Goal: Task Accomplishment & Management: Manage account settings

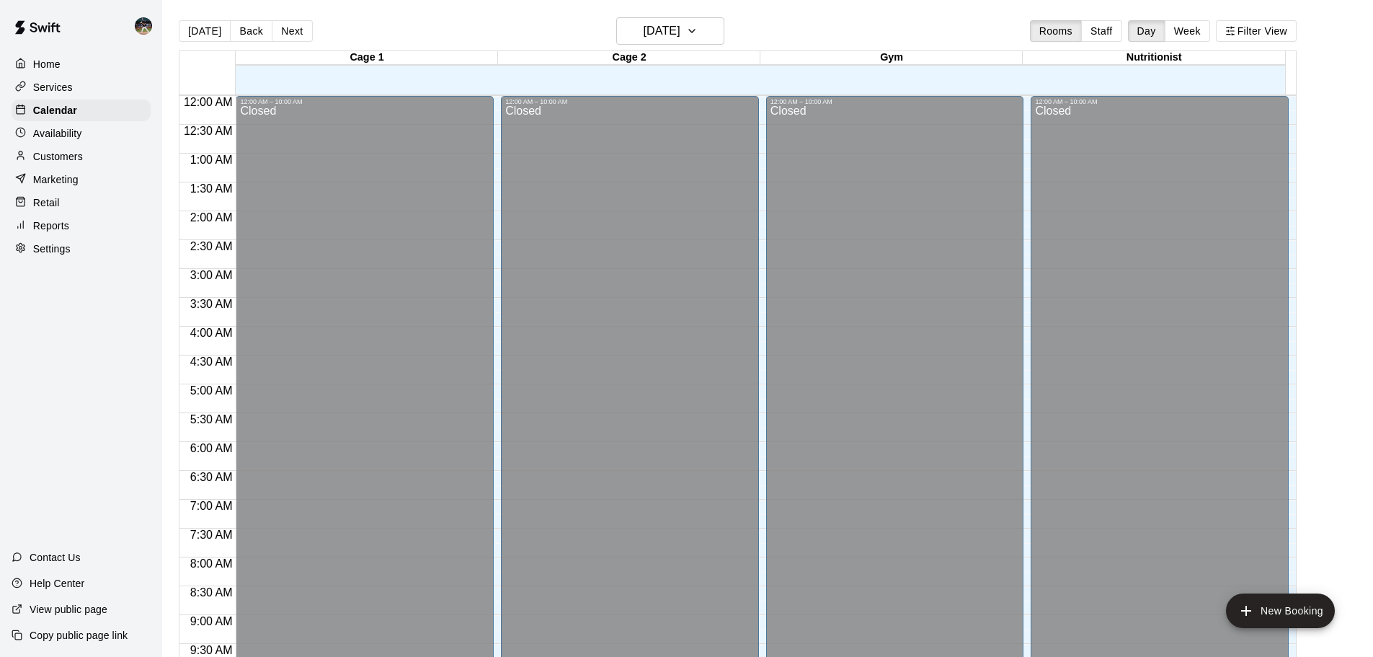
scroll to position [585, 0]
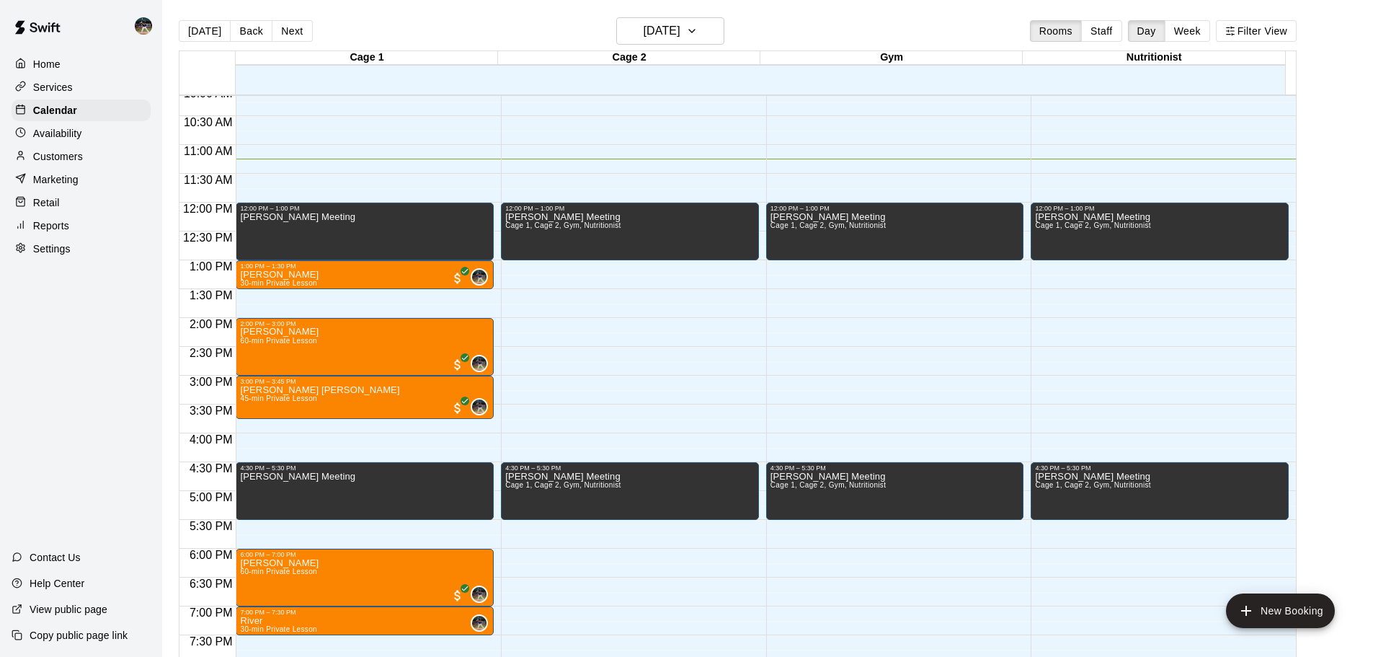
click at [84, 141] on div "Availability" at bounding box center [81, 134] width 139 height 22
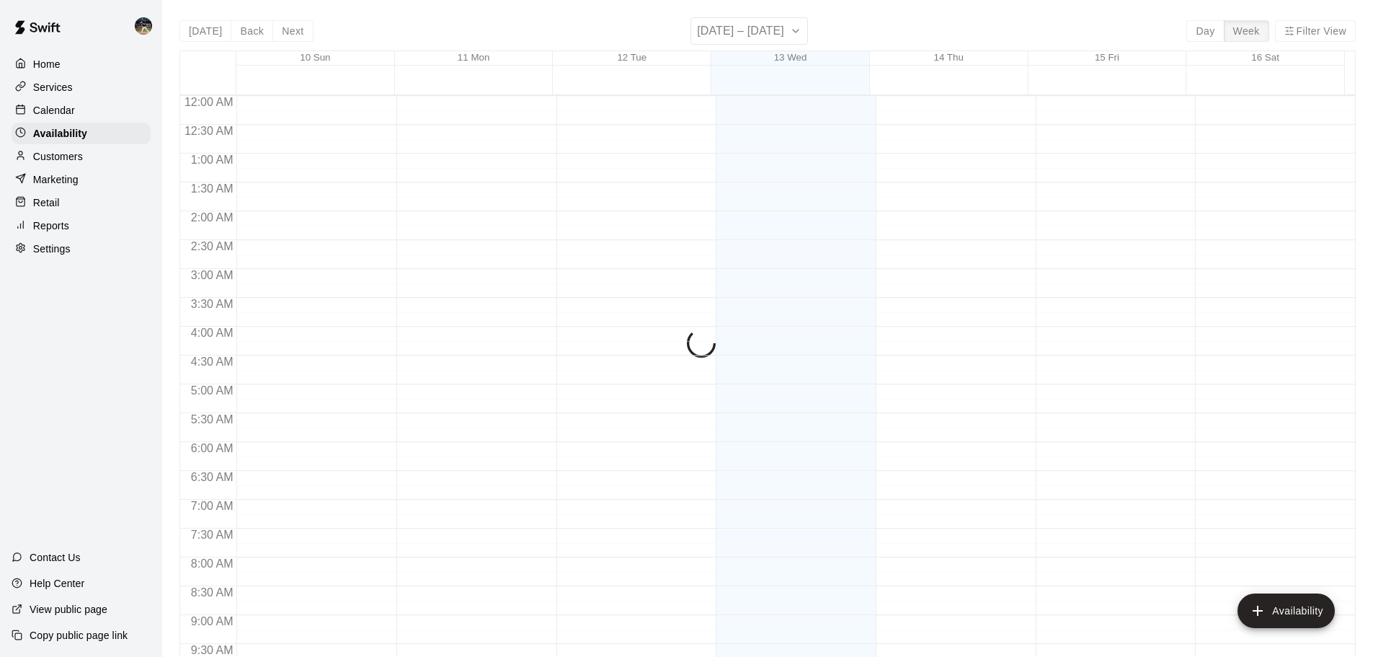
scroll to position [649, 0]
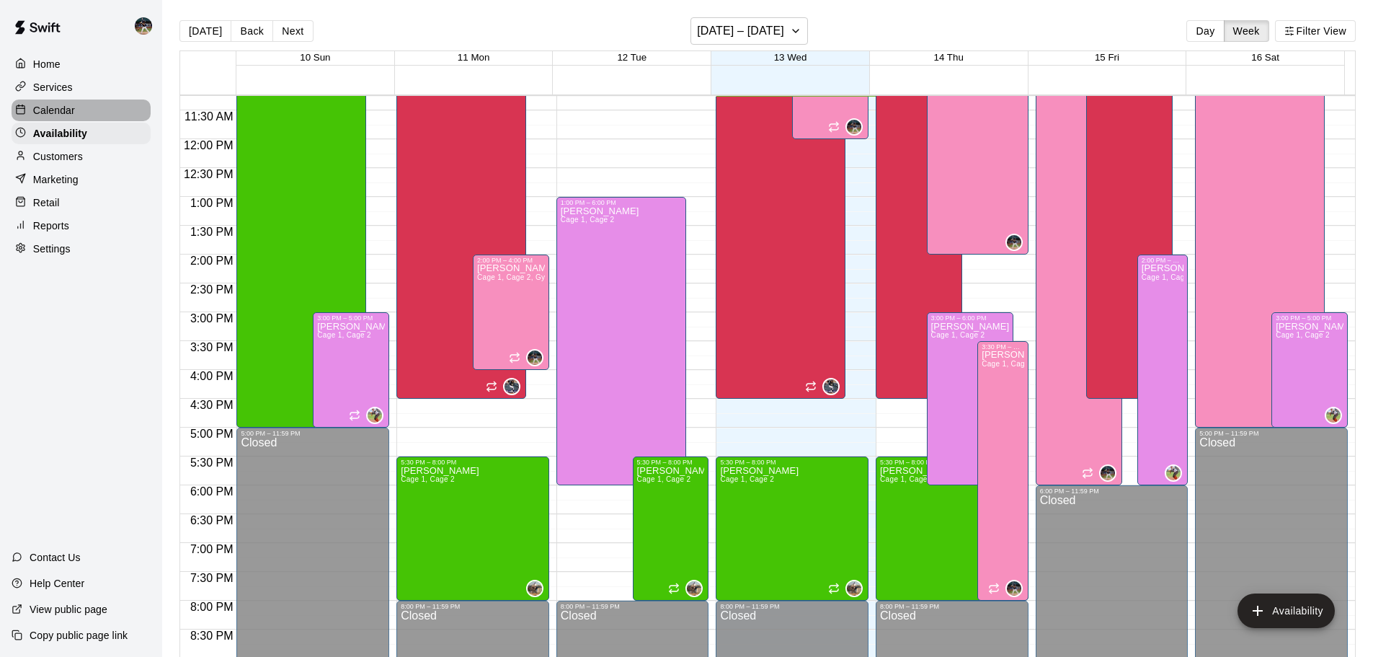
click at [73, 110] on p "Calendar" at bounding box center [54, 110] width 42 height 14
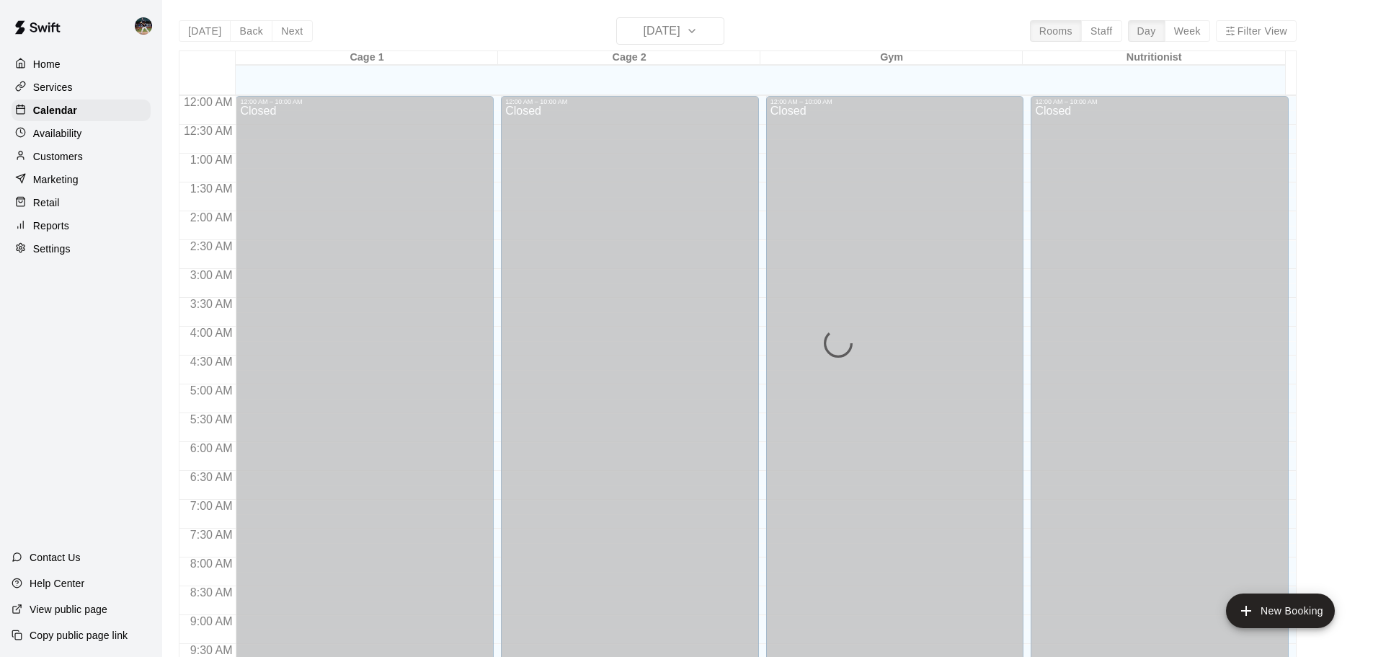
scroll to position [649, 0]
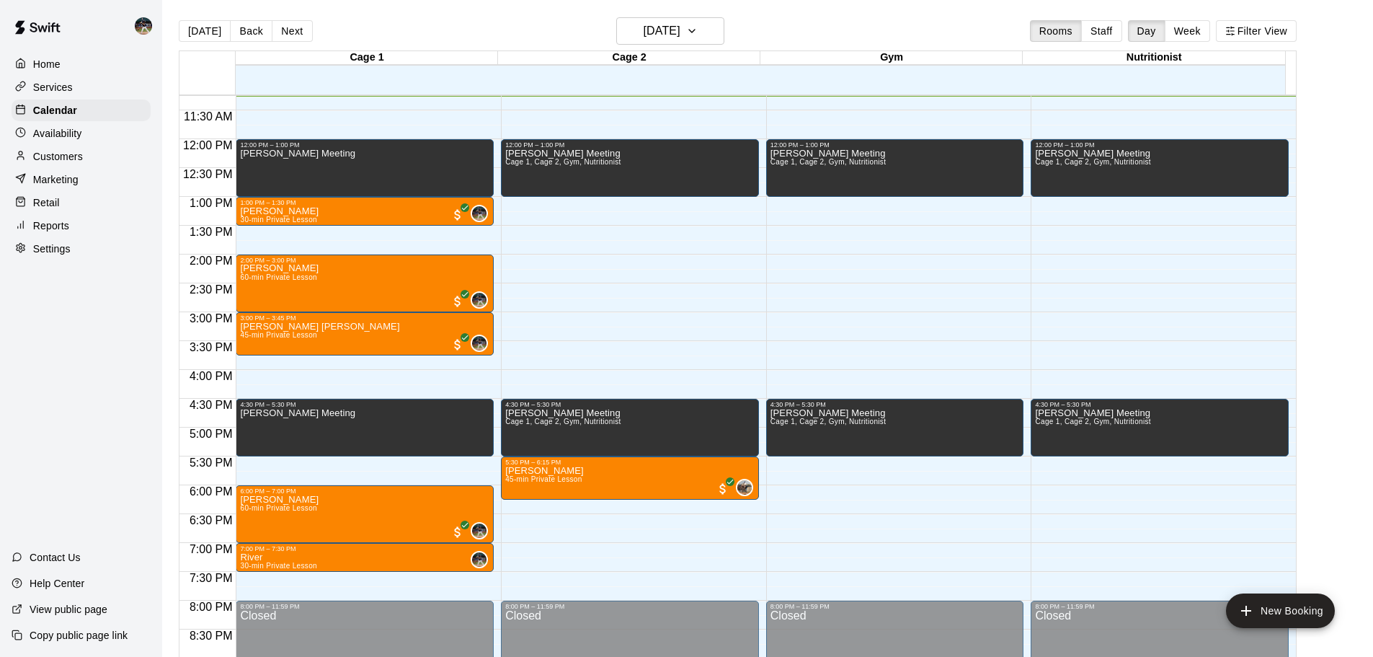
click at [81, 229] on div "Reports" at bounding box center [81, 226] width 139 height 22
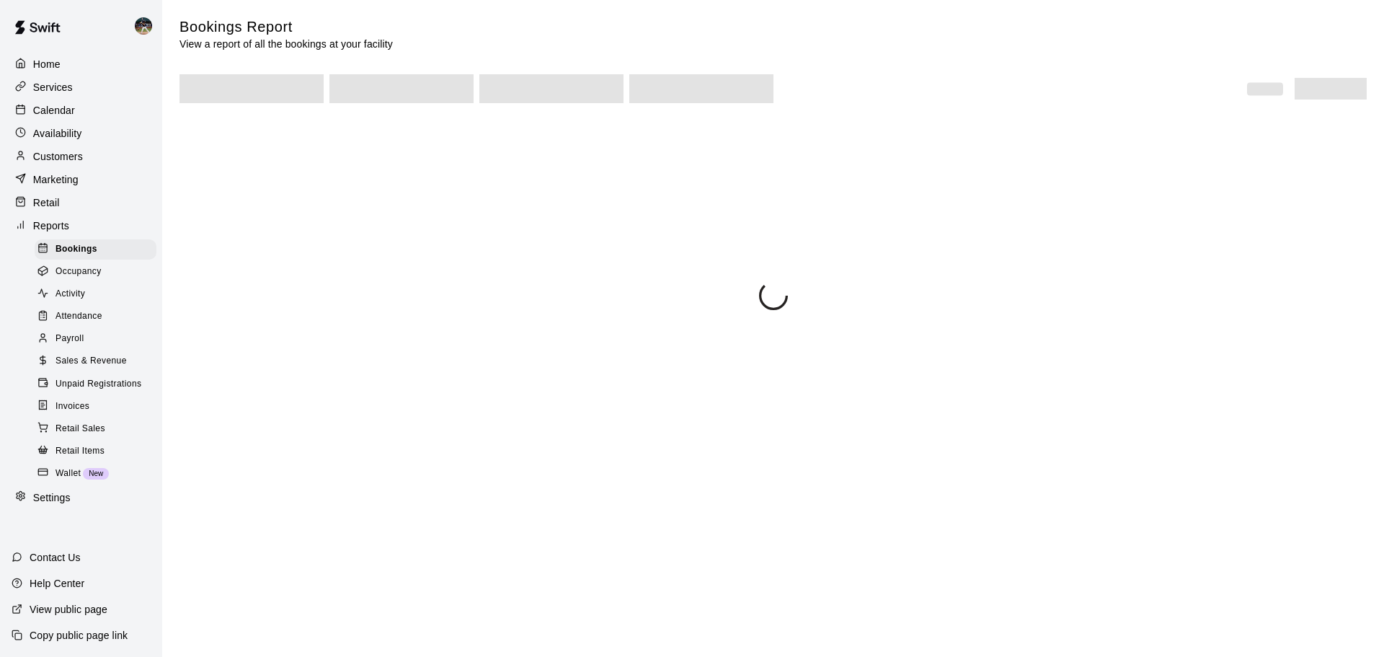
click at [115, 368] on span "Sales & Revenue" at bounding box center [91, 361] width 71 height 14
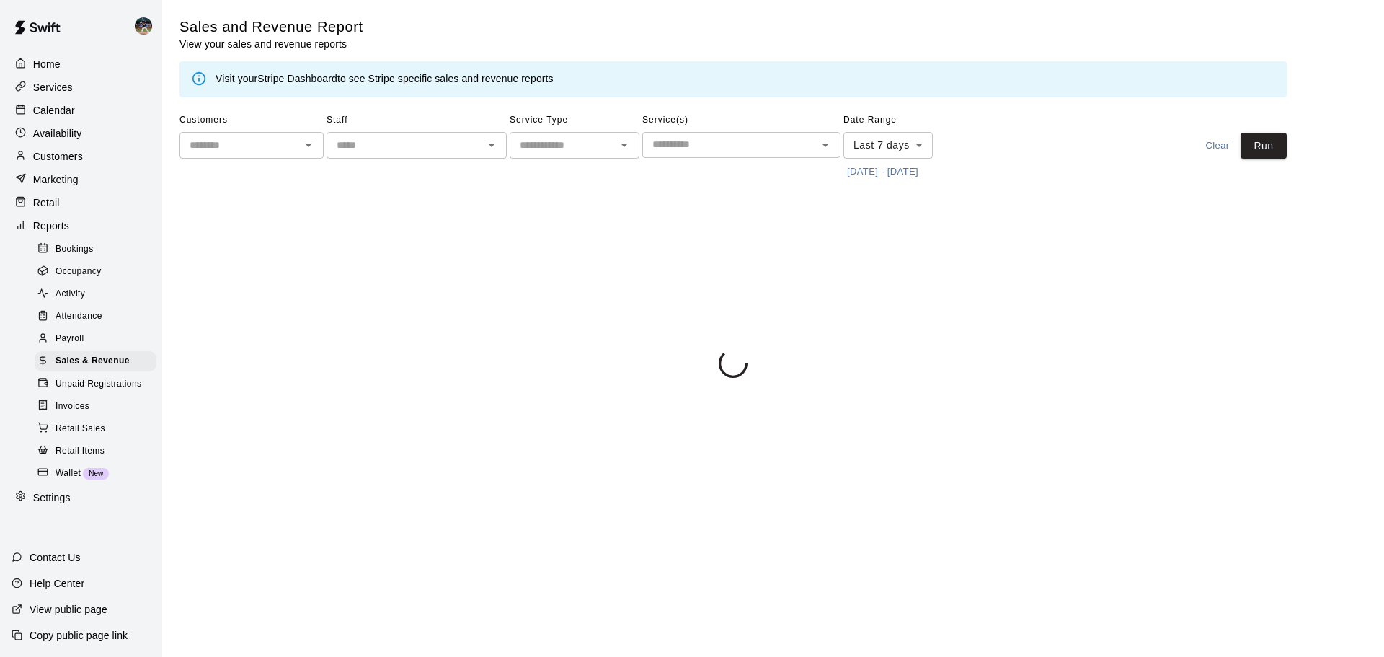
click at [910, 175] on button "[DATE] - [DATE]" at bounding box center [882, 172] width 79 height 22
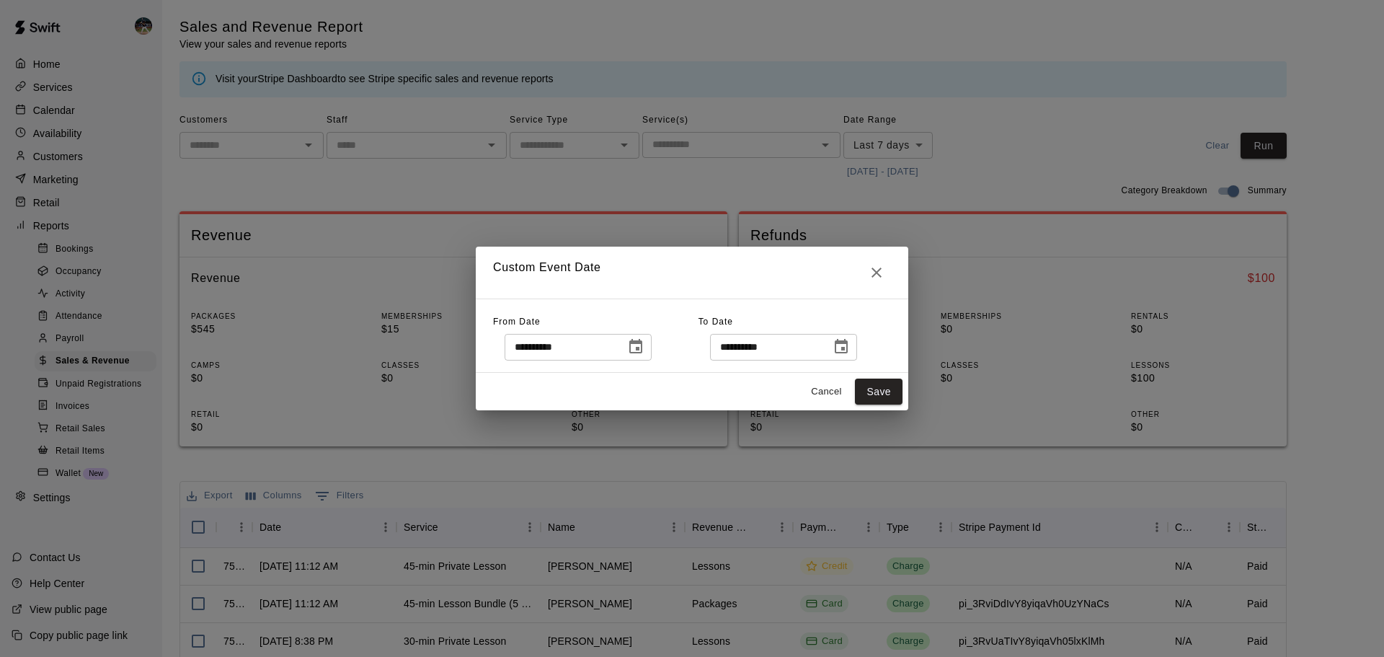
click at [650, 350] on button "Choose date, selected date is Aug 6, 2025" at bounding box center [635, 346] width 29 height 29
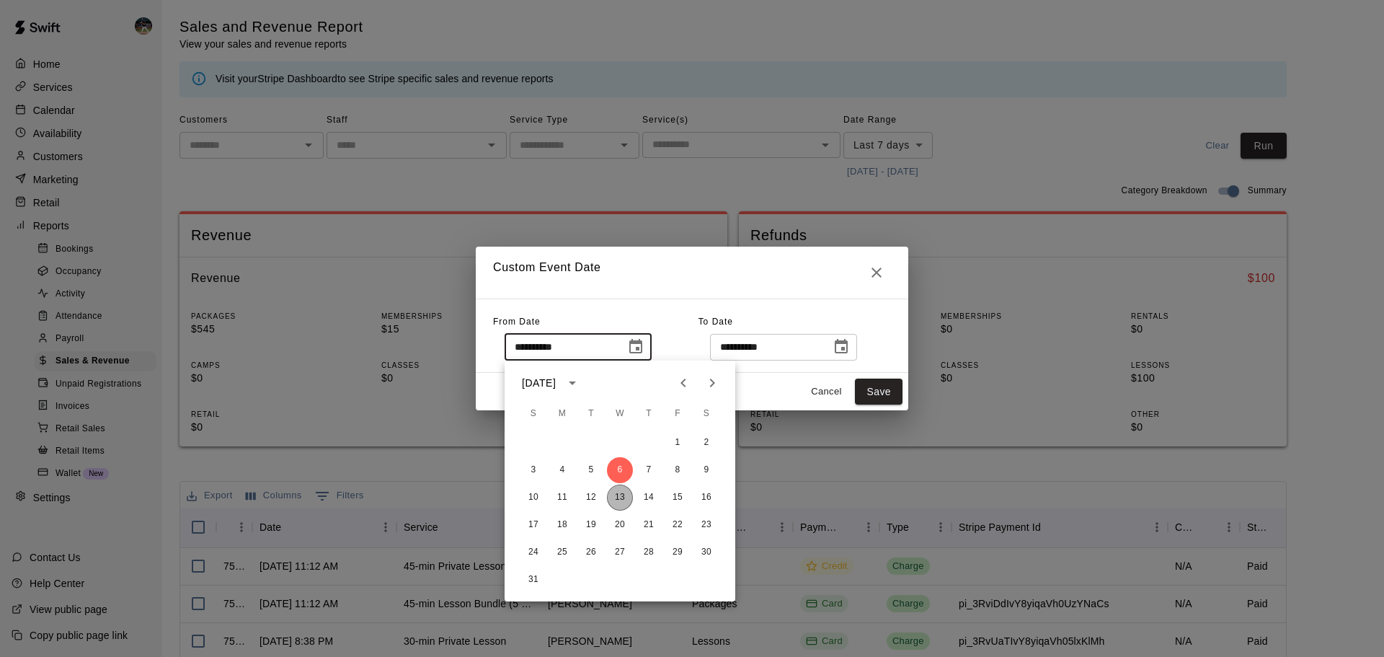
click at [623, 503] on button "13" at bounding box center [620, 497] width 26 height 26
type input "**********"
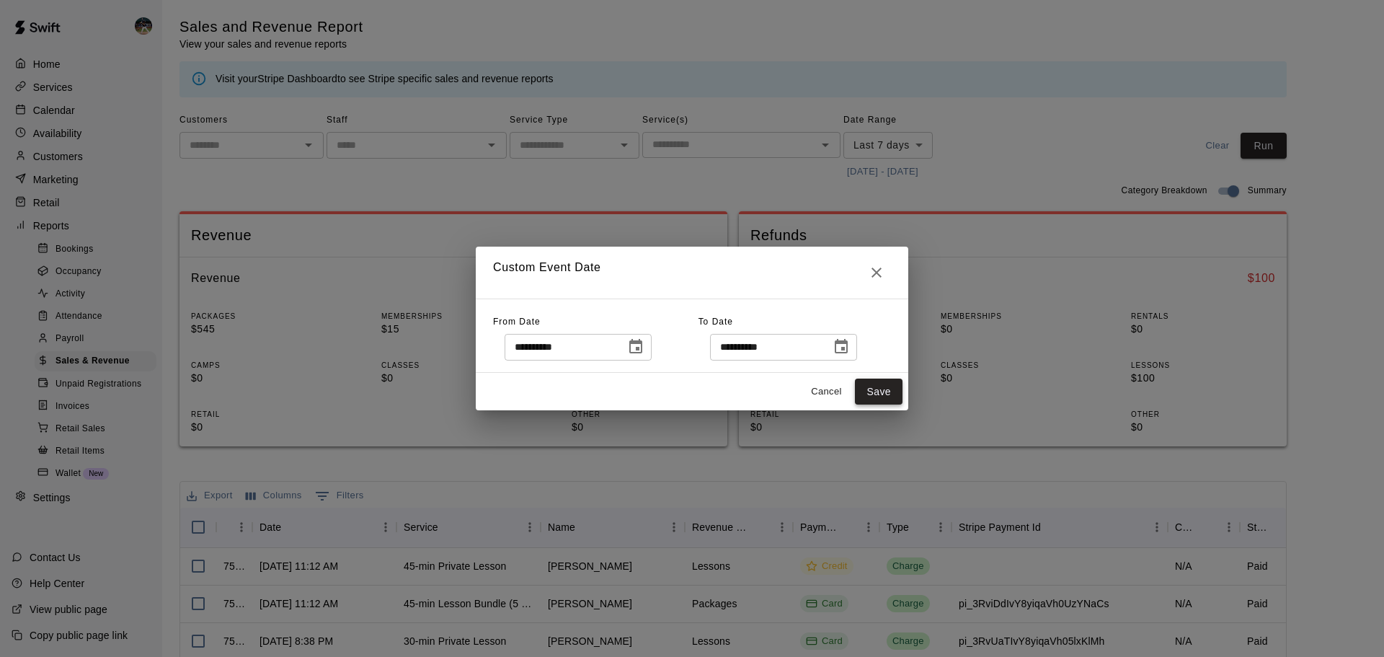
click at [888, 403] on button "Save" at bounding box center [879, 391] width 48 height 27
type input "******"
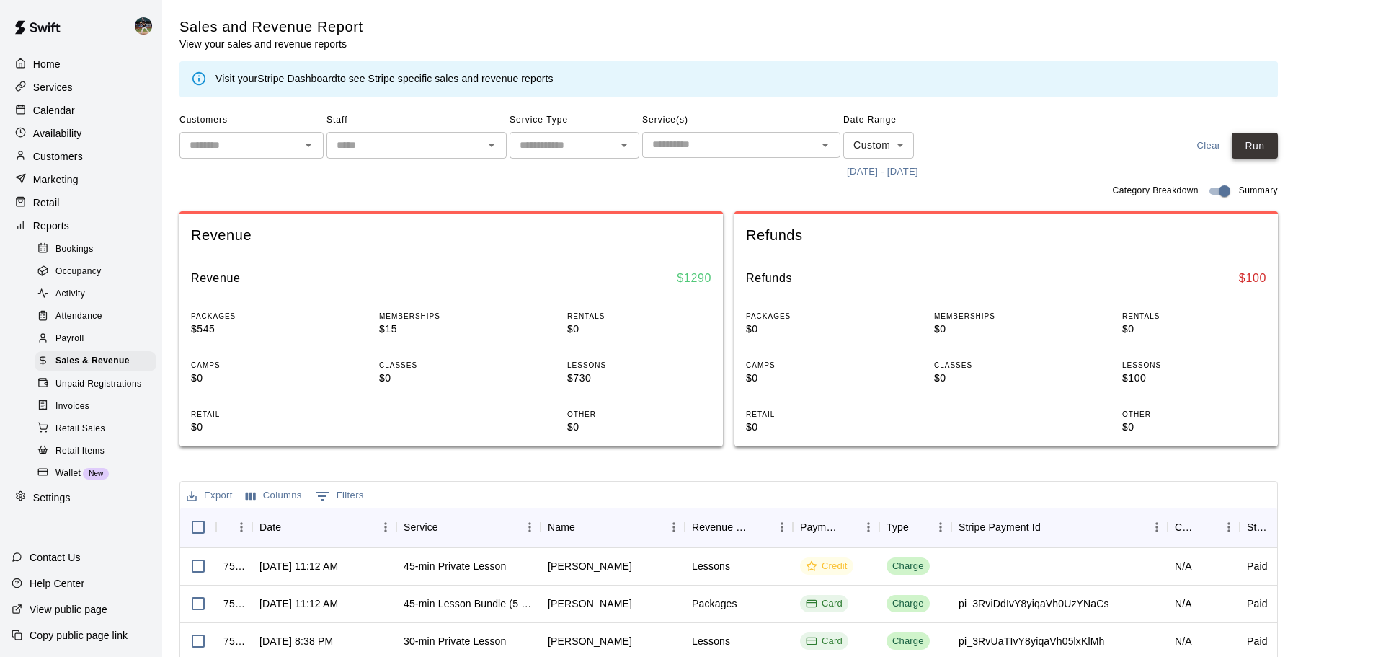
click at [1276, 151] on button "Run" at bounding box center [1255, 146] width 46 height 27
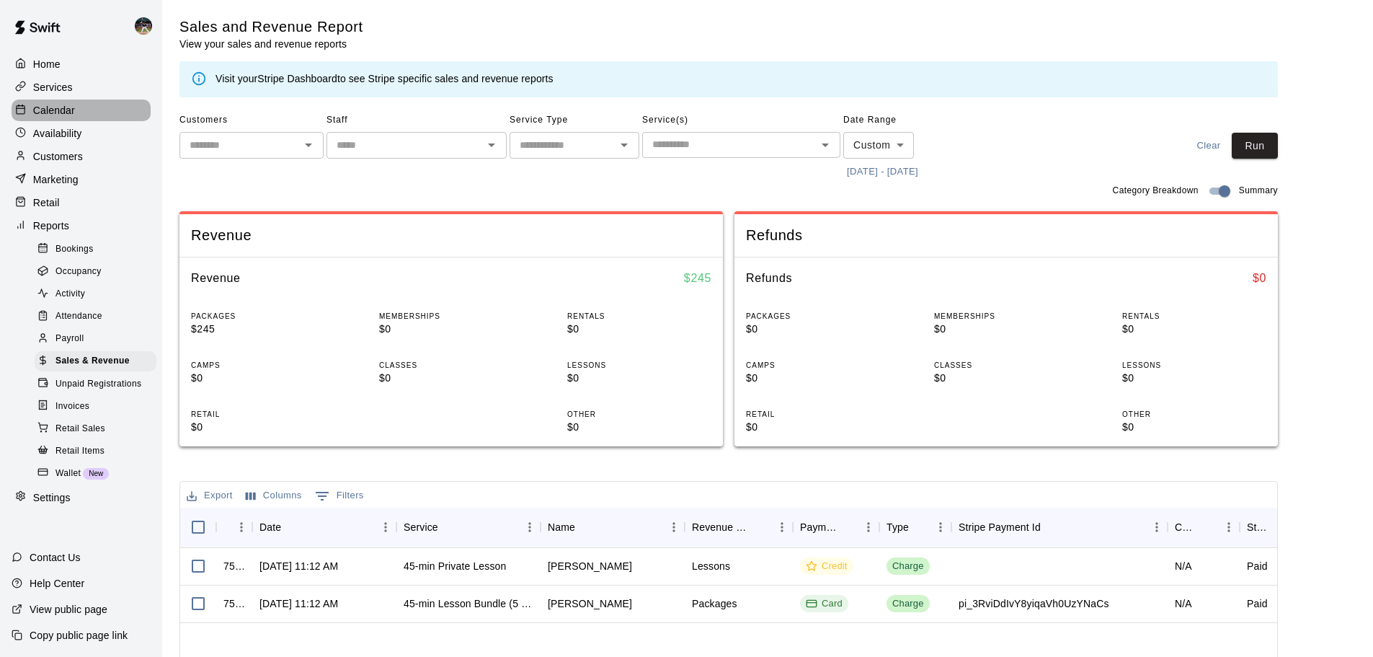
click at [77, 112] on div "Calendar" at bounding box center [81, 110] width 139 height 22
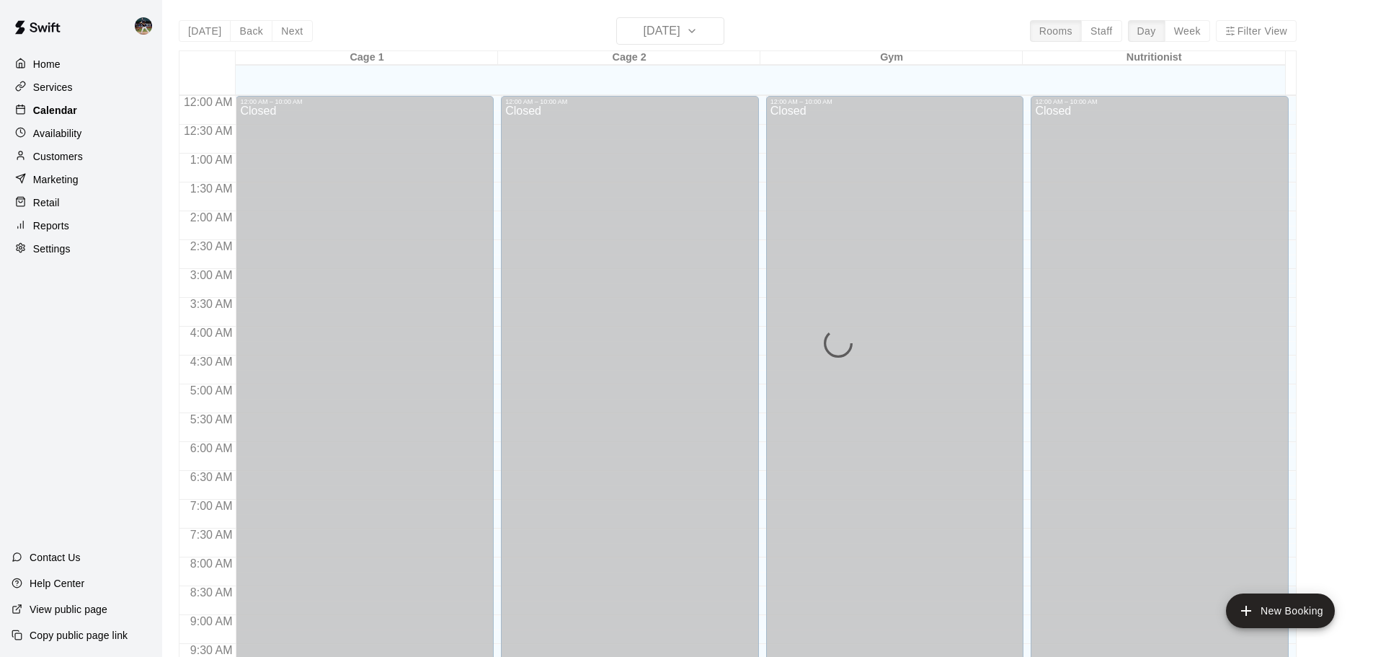
scroll to position [649, 0]
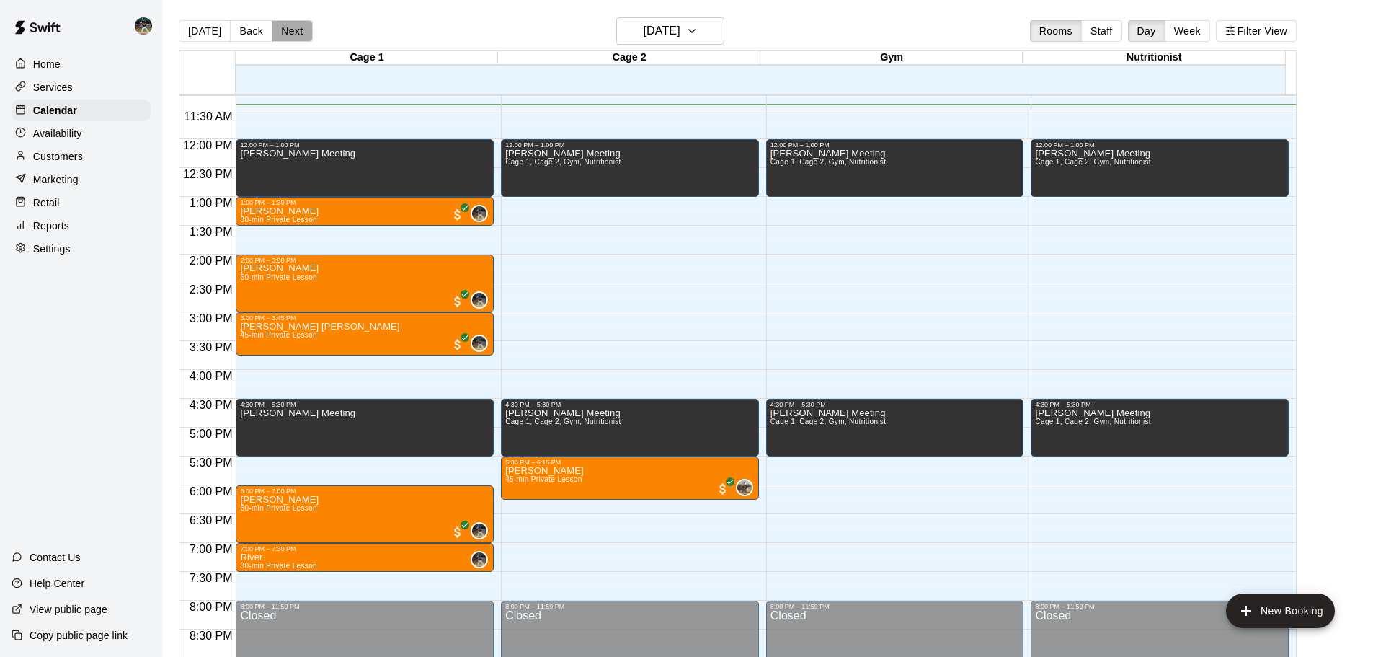
click at [273, 30] on button "Next" at bounding box center [292, 31] width 40 height 22
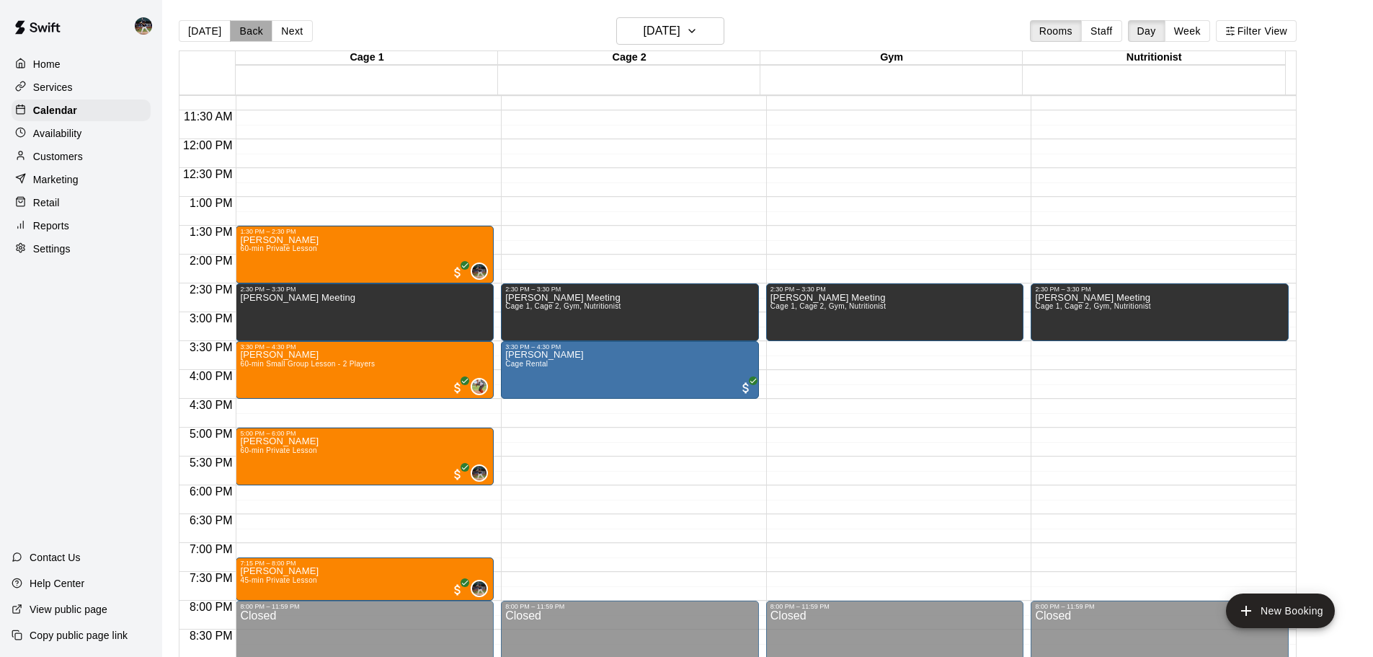
click at [252, 30] on button "Back" at bounding box center [251, 31] width 43 height 22
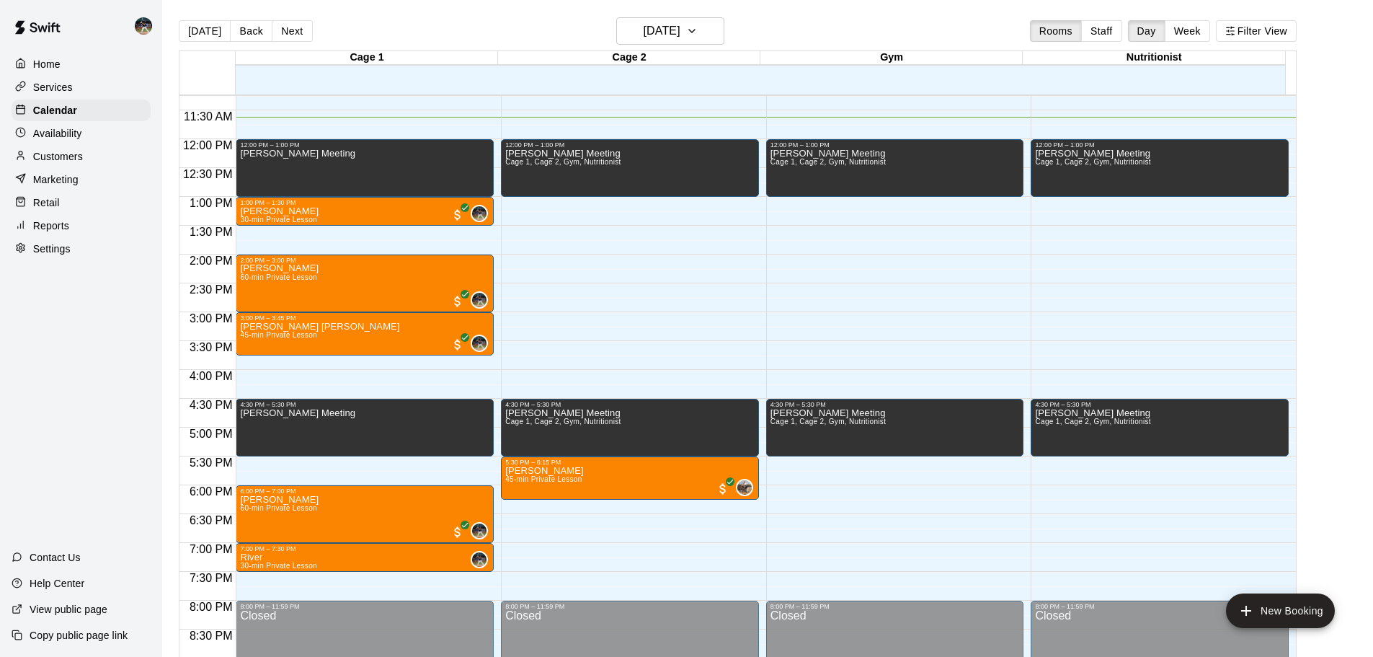
click at [290, 30] on button "Next" at bounding box center [292, 31] width 40 height 22
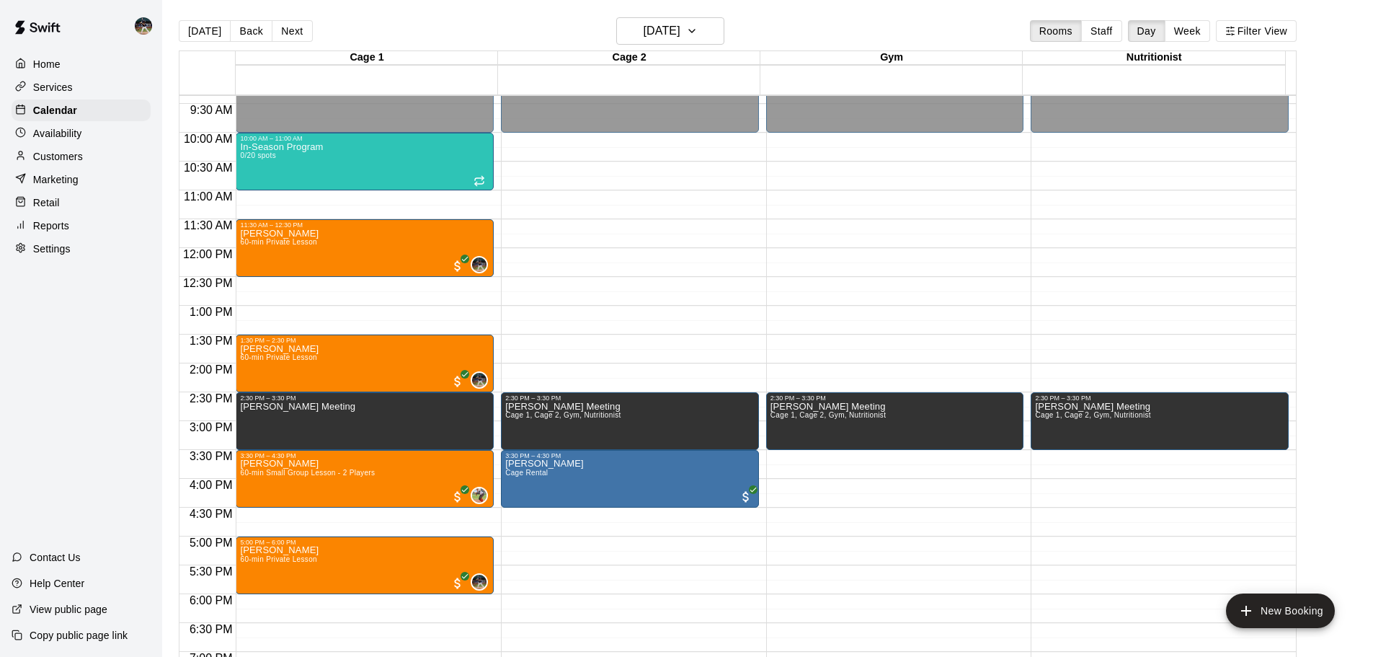
scroll to position [505, 0]
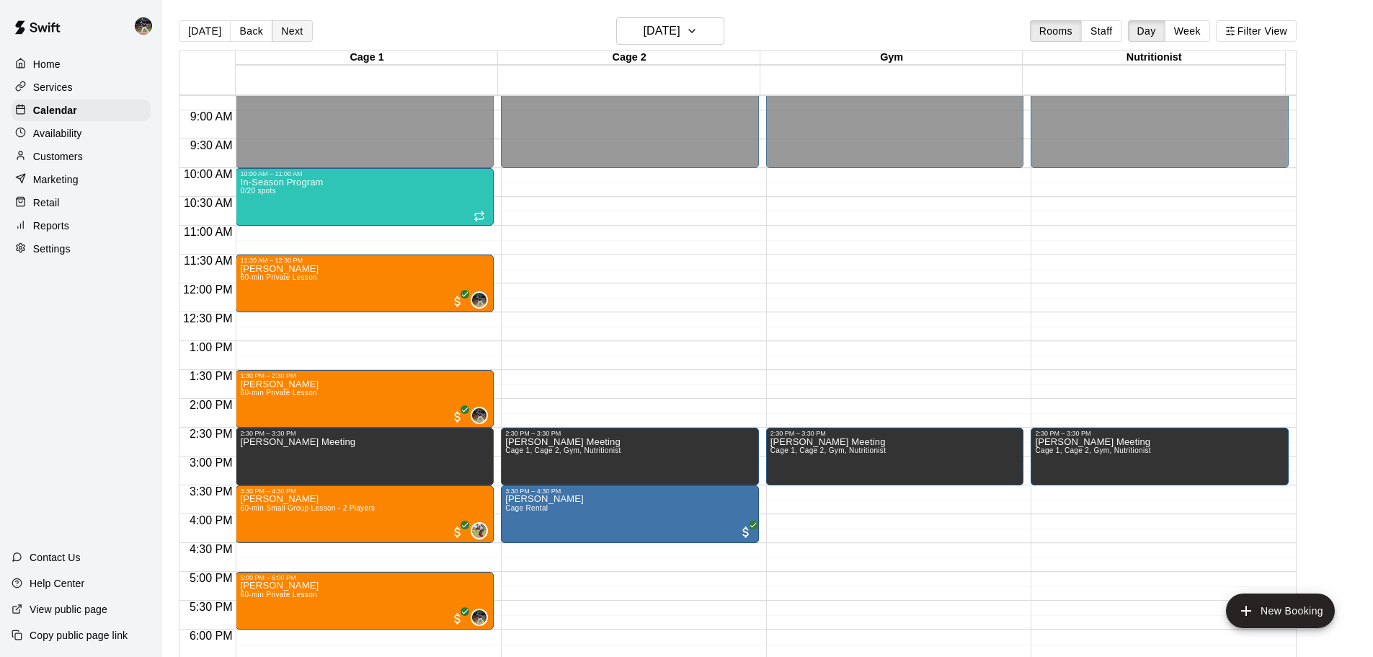
click at [288, 32] on button "Next" at bounding box center [292, 31] width 40 height 22
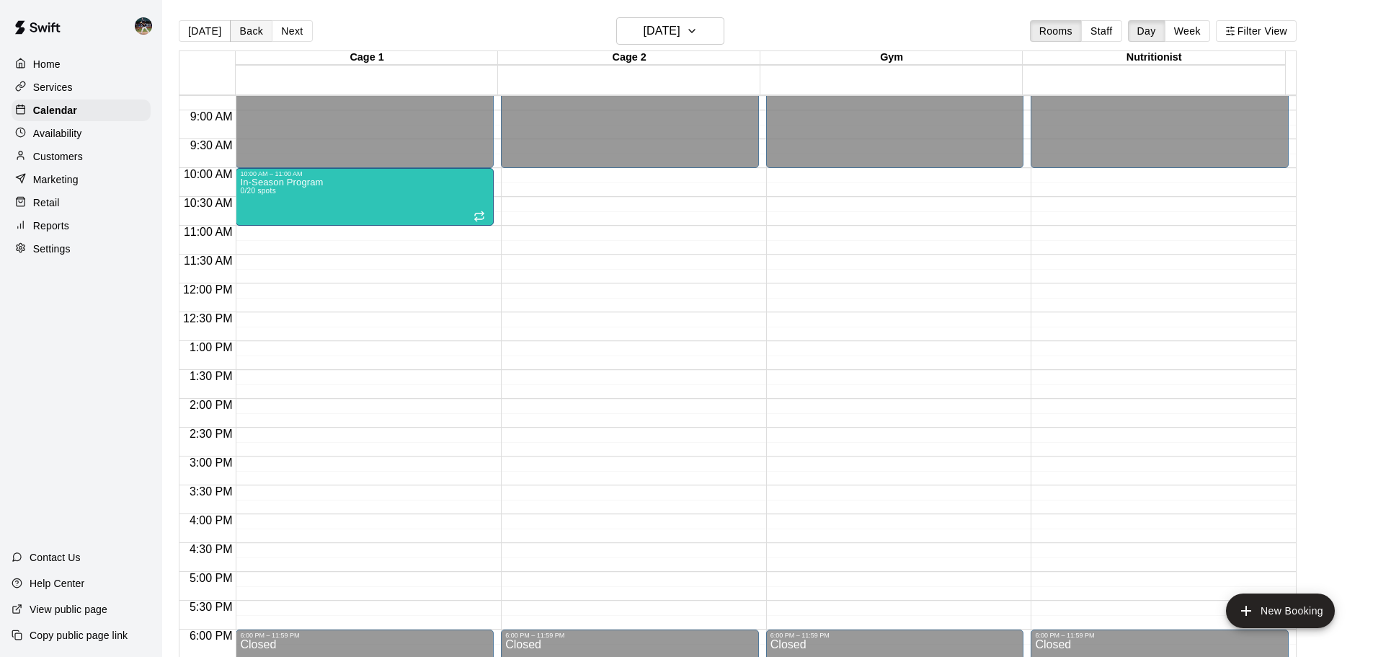
click at [245, 37] on button "Back" at bounding box center [251, 31] width 43 height 22
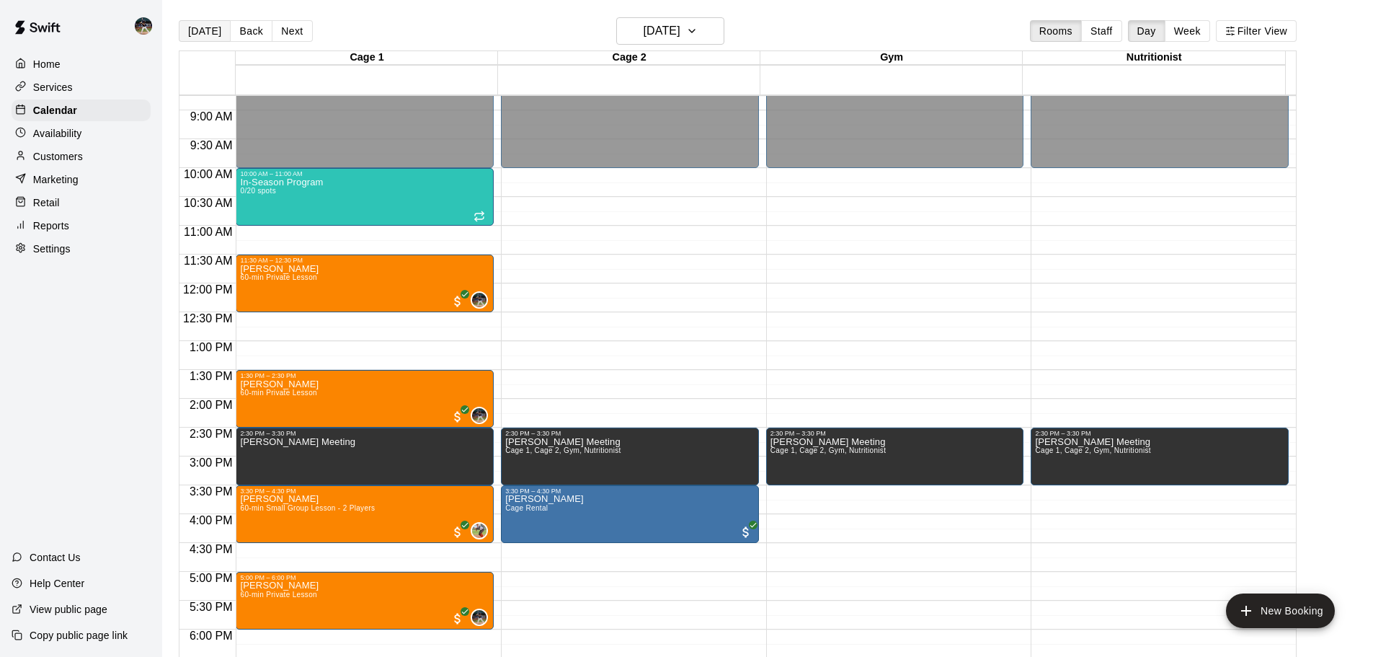
click at [211, 34] on button "[DATE]" at bounding box center [205, 31] width 52 height 22
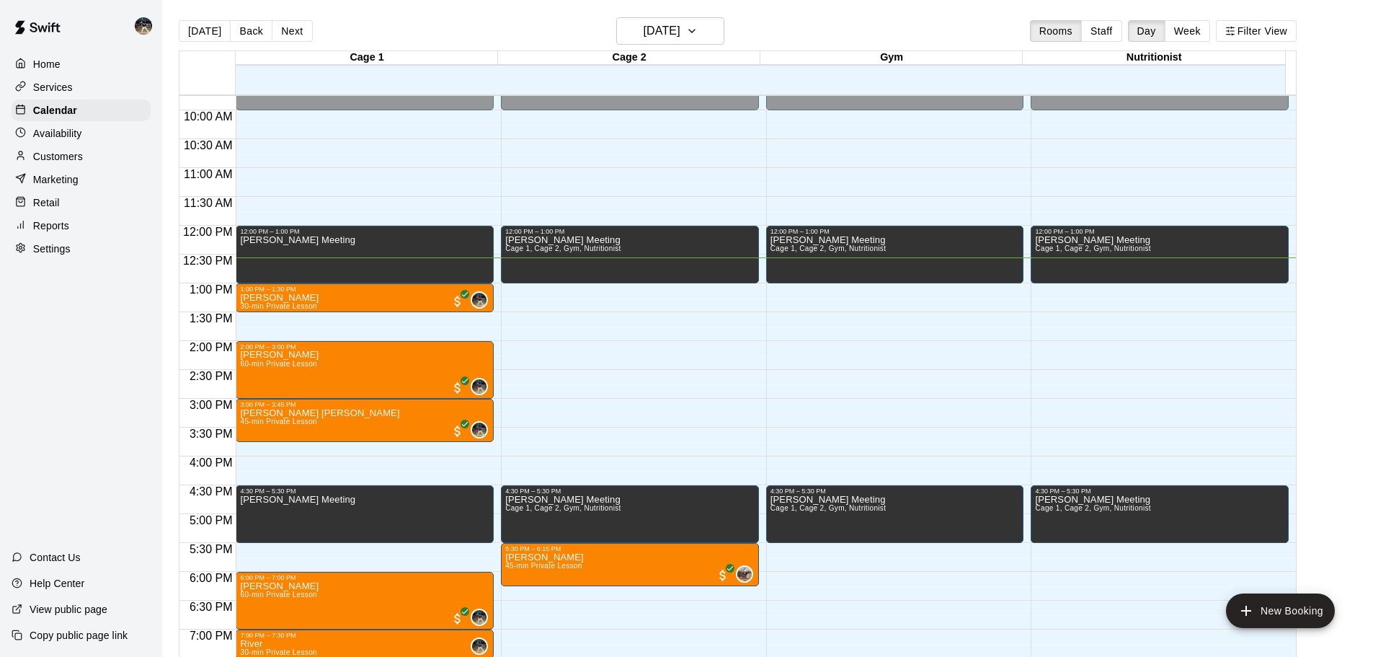
scroll to position [649, 0]
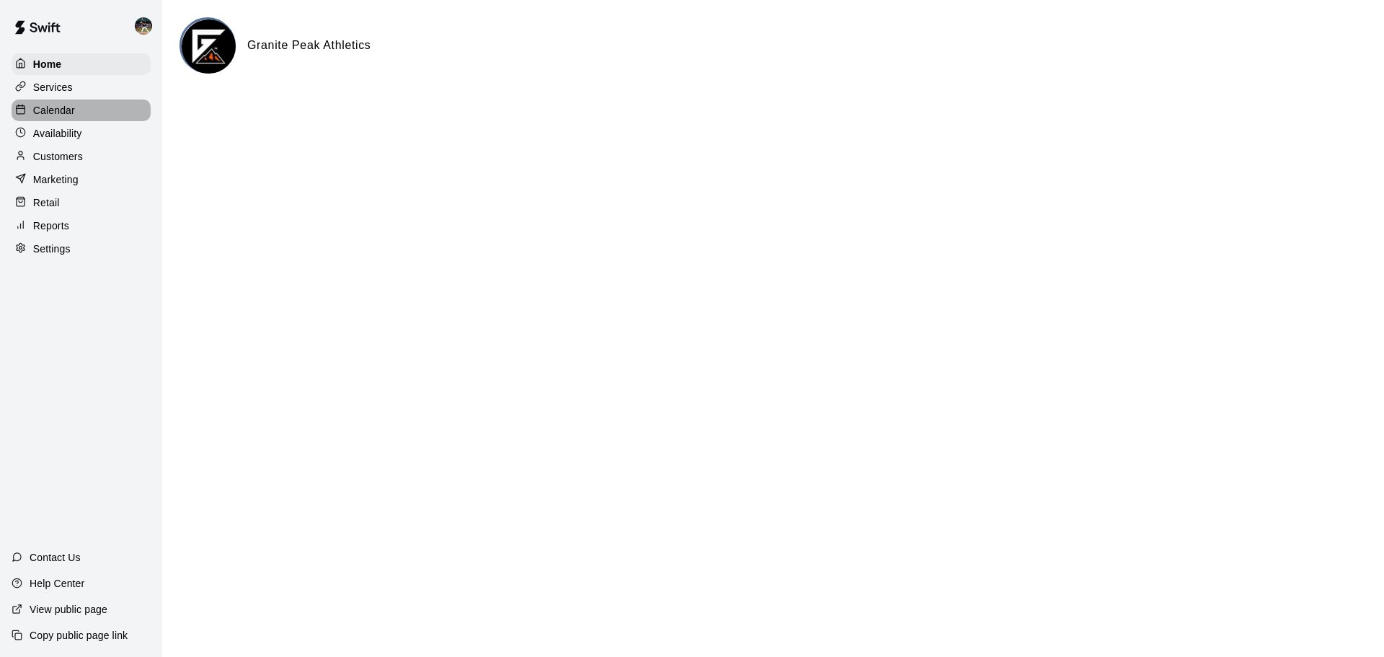
click at [94, 117] on div "Calendar" at bounding box center [81, 110] width 139 height 22
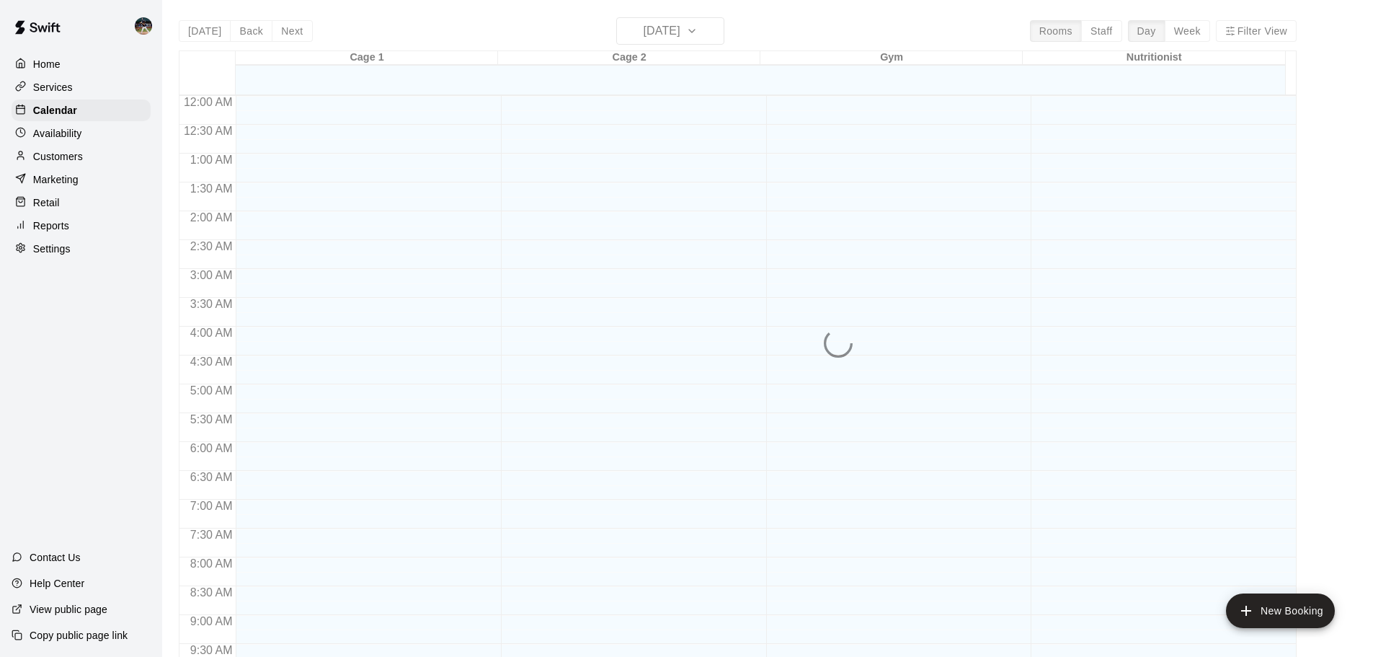
scroll to position [728, 0]
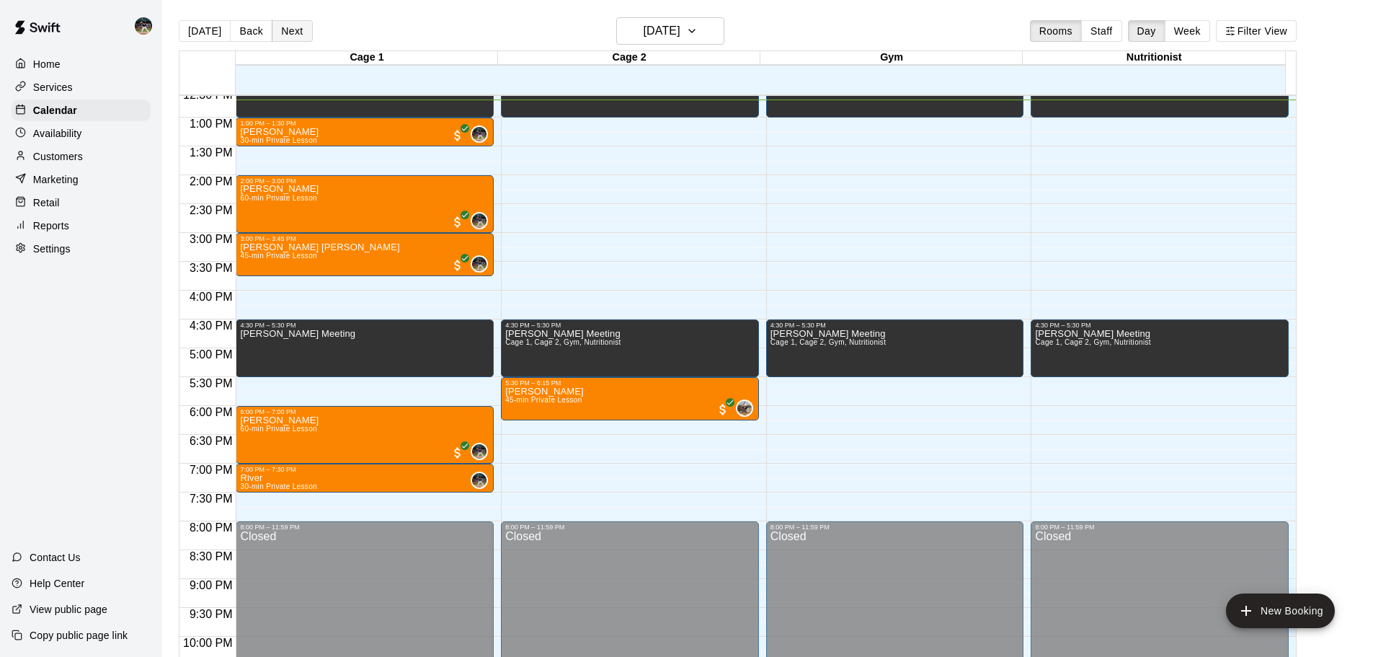
click at [297, 33] on button "Next" at bounding box center [292, 31] width 40 height 22
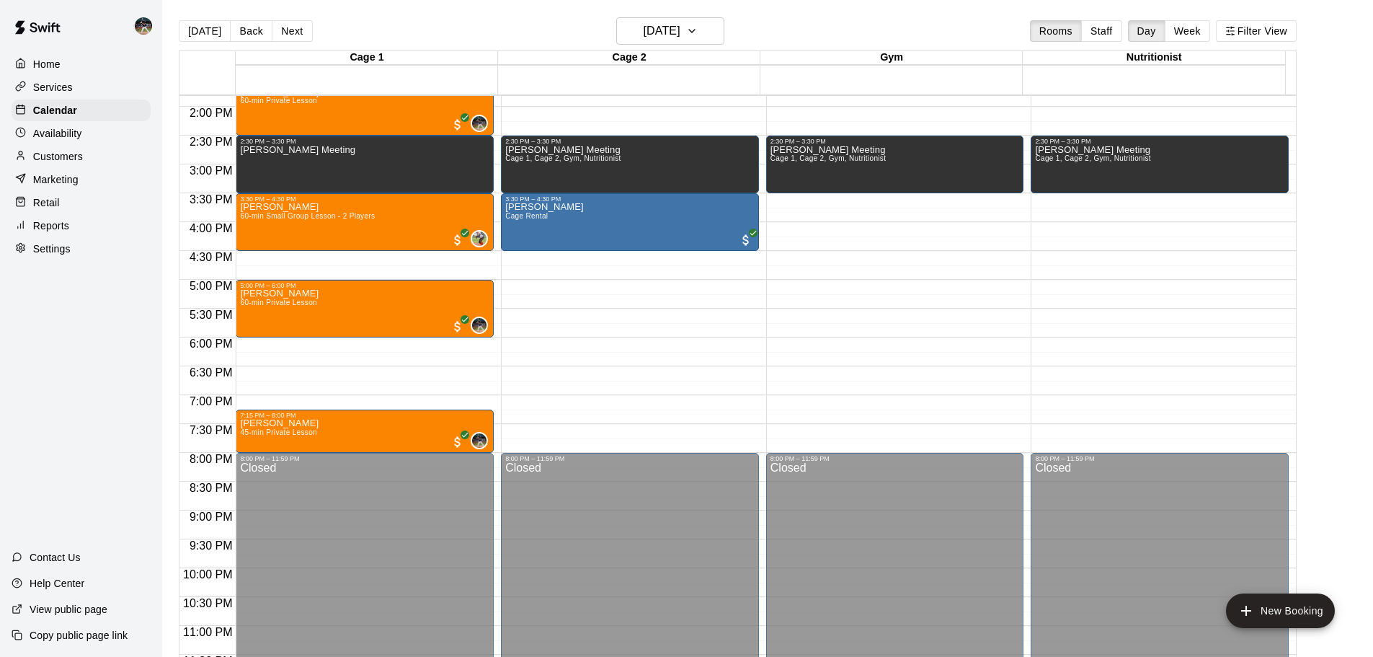
scroll to position [800, 0]
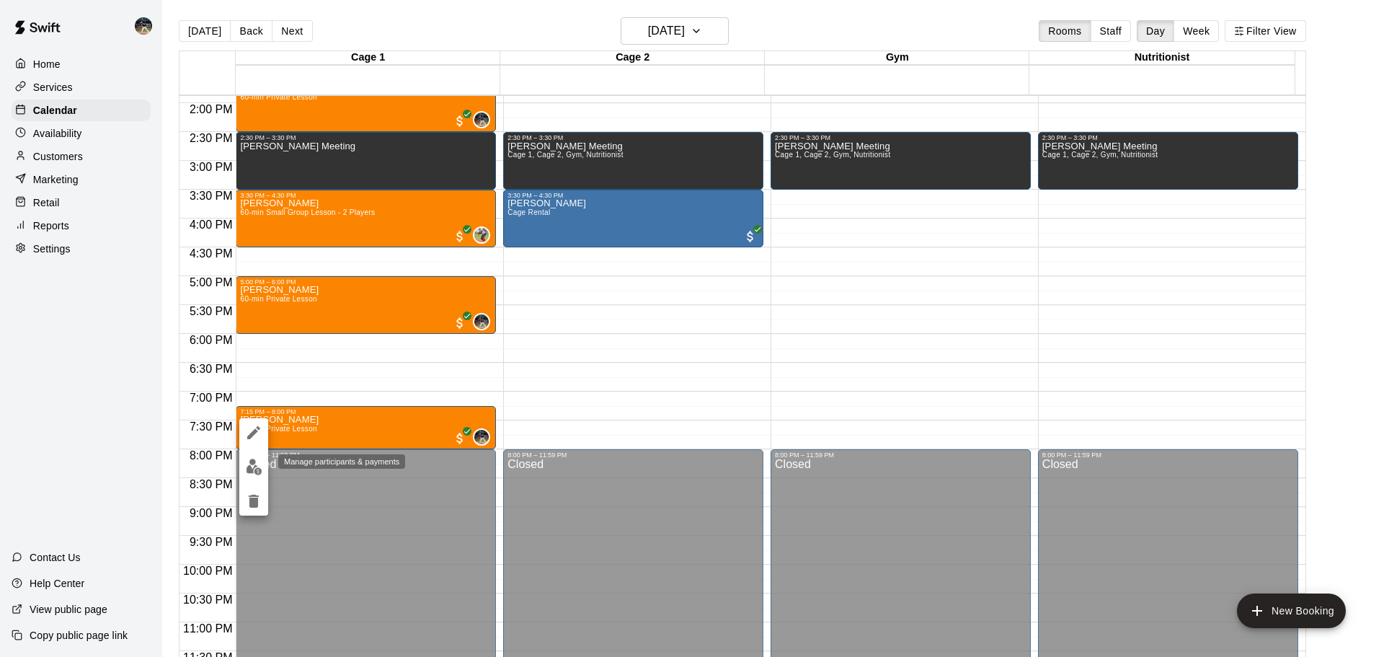
click at [248, 466] on img "edit" at bounding box center [254, 466] width 17 height 17
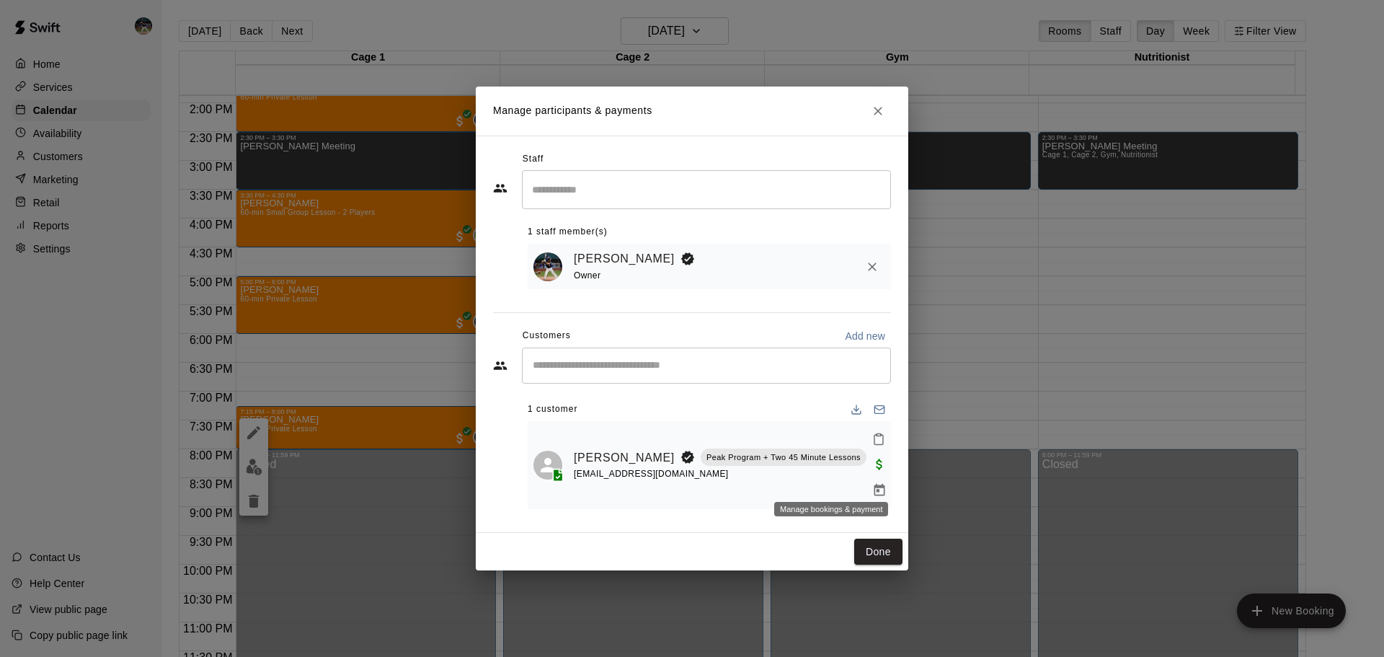
click at [872, 483] on icon "Manage bookings & payment" at bounding box center [879, 490] width 14 height 14
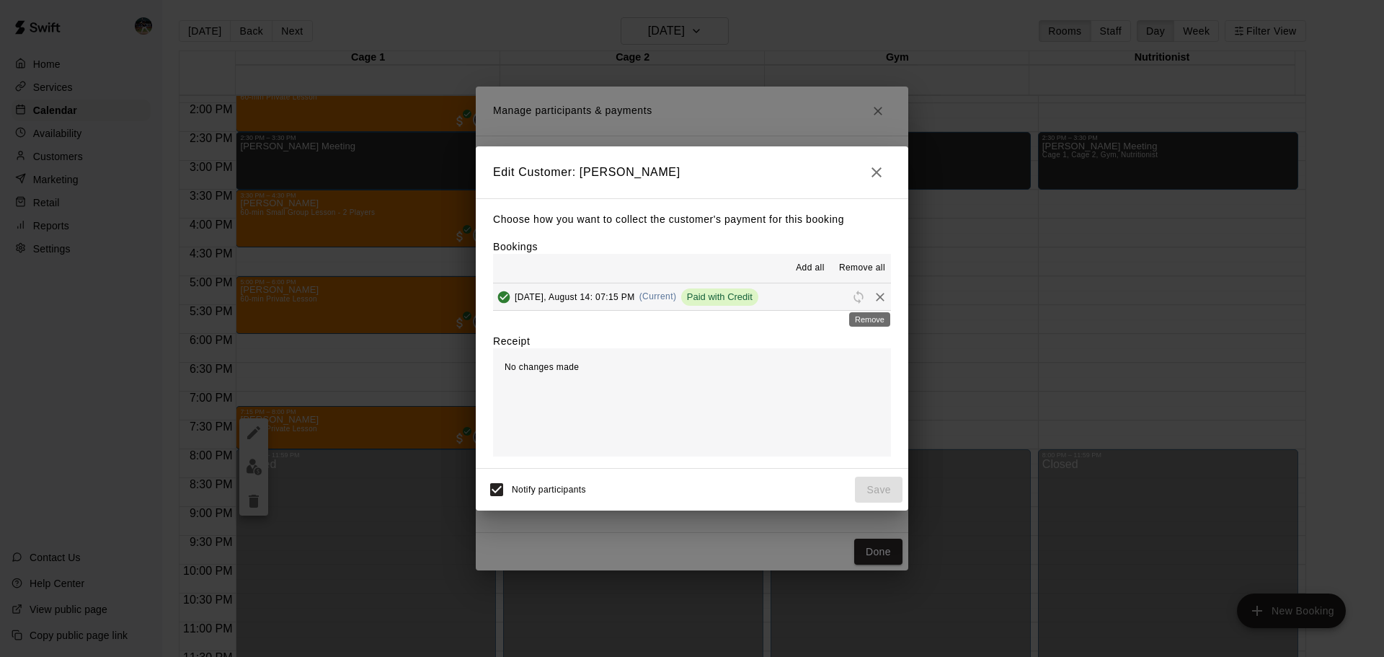
click at [876, 296] on icon "Remove" at bounding box center [880, 297] width 9 height 9
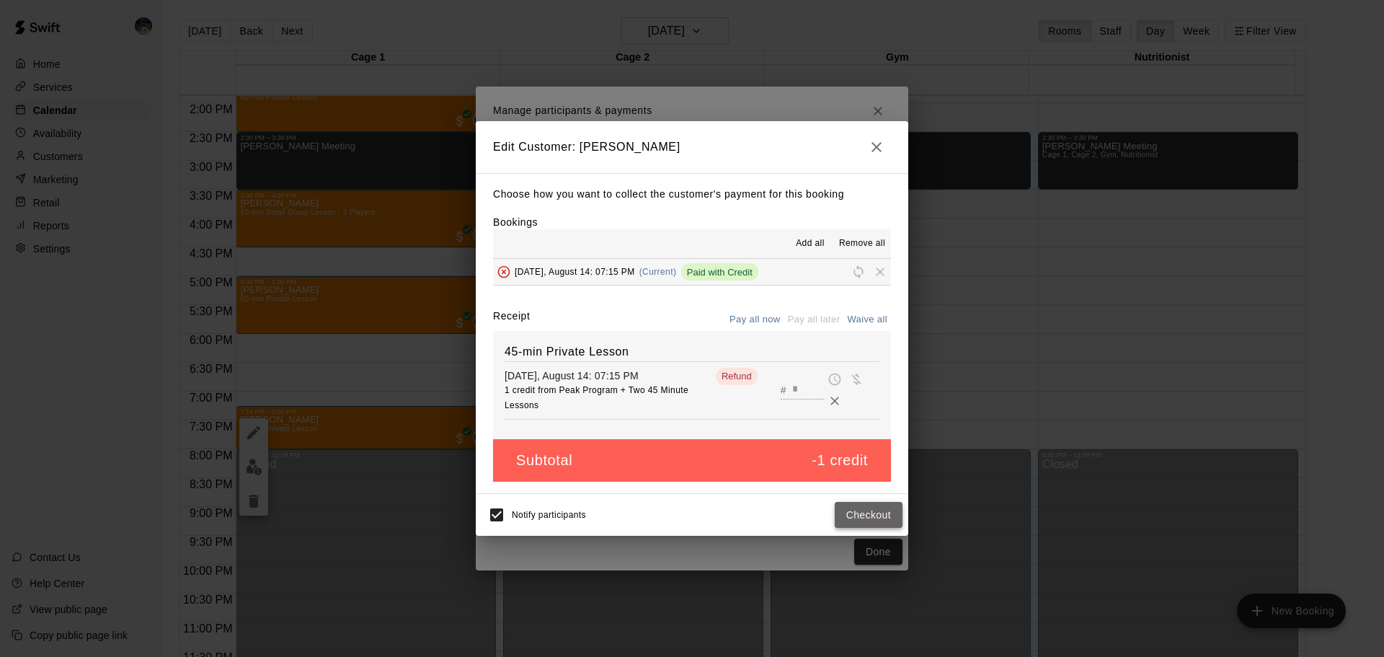
click at [884, 512] on button "Checkout" at bounding box center [869, 515] width 68 height 27
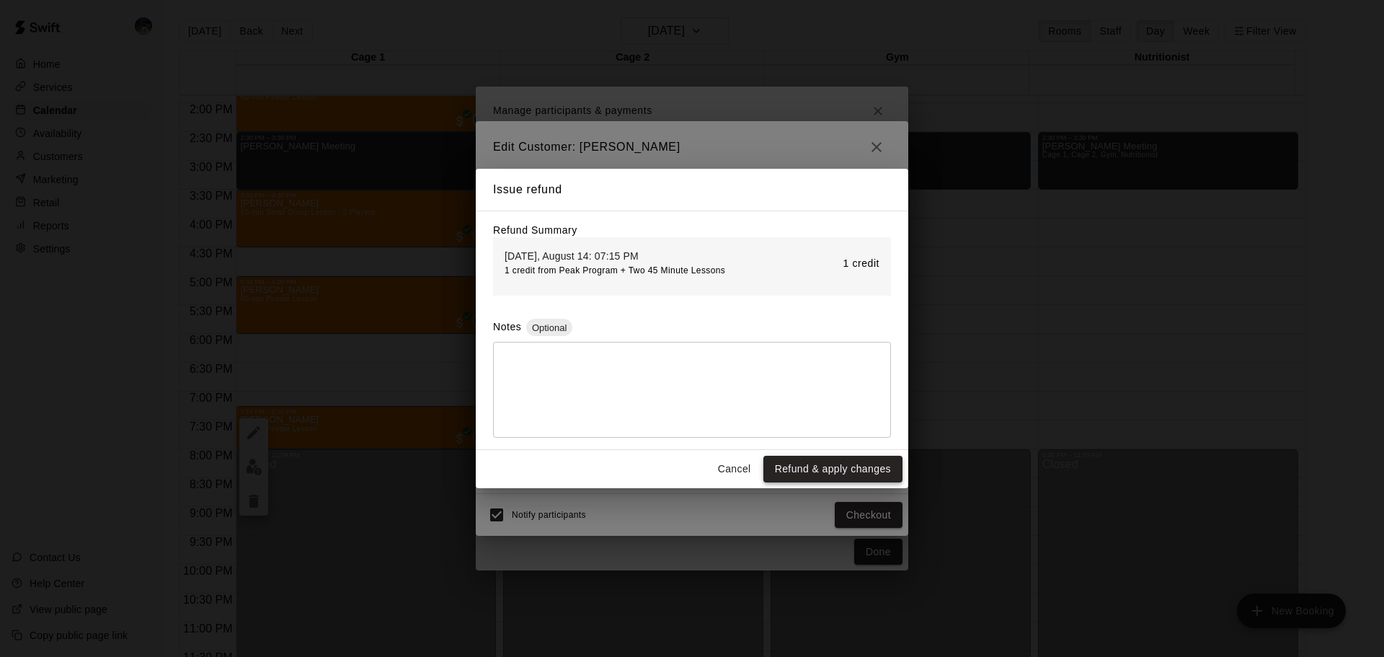
click at [848, 472] on button "Refund & apply changes" at bounding box center [832, 469] width 139 height 27
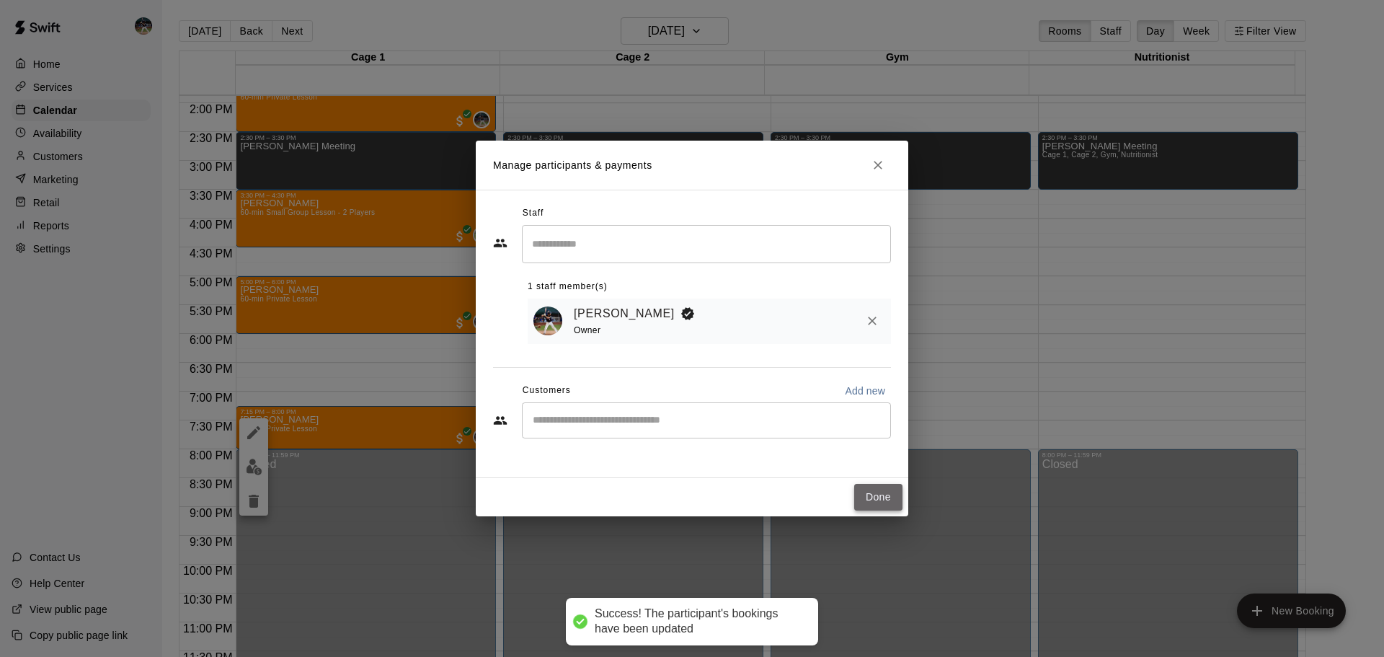
click at [882, 493] on button "Done" at bounding box center [878, 497] width 48 height 27
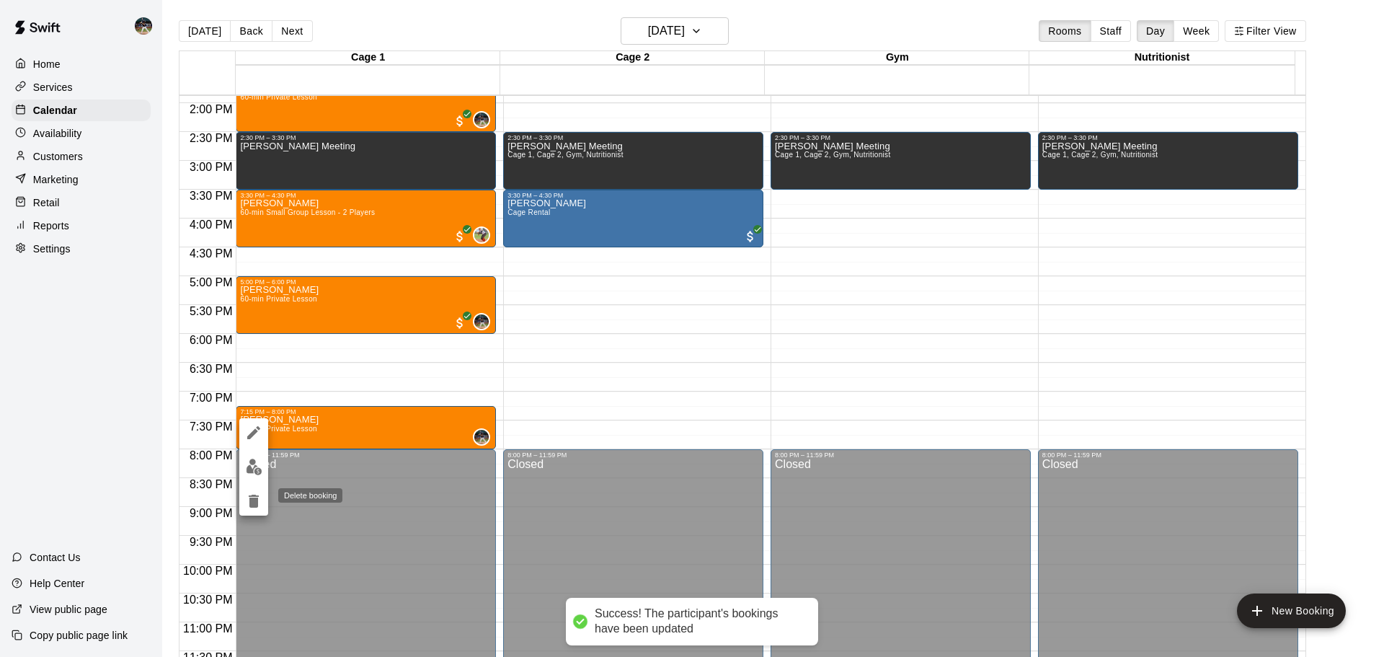
click at [257, 499] on icon "delete" at bounding box center [254, 501] width 10 height 13
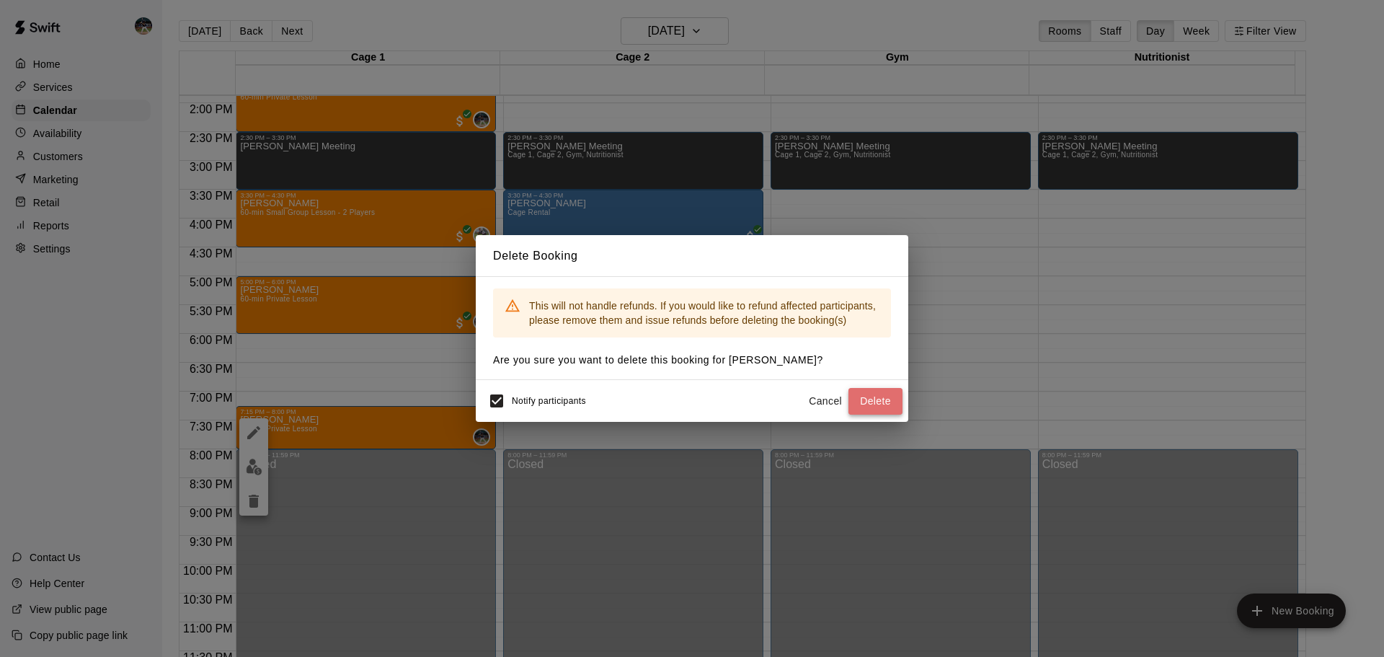
click at [868, 401] on button "Delete" at bounding box center [875, 401] width 54 height 27
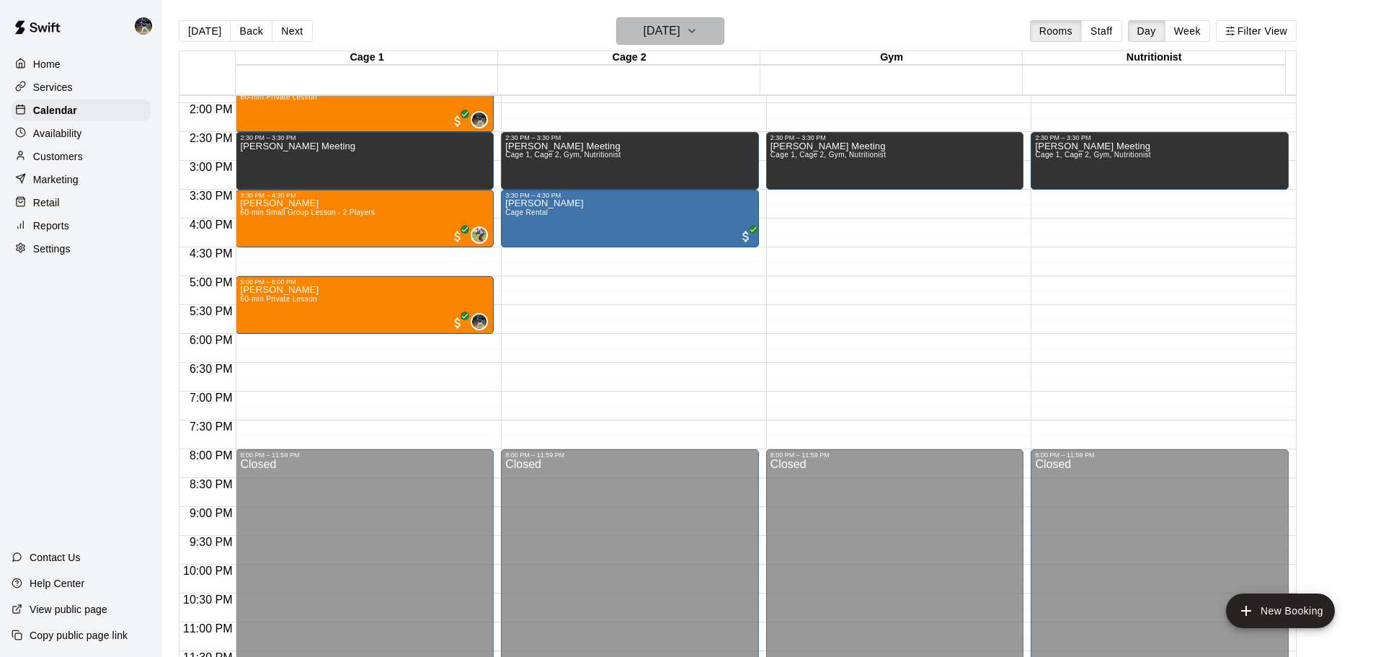
click at [649, 28] on h6 "[DATE]" at bounding box center [662, 31] width 37 height 20
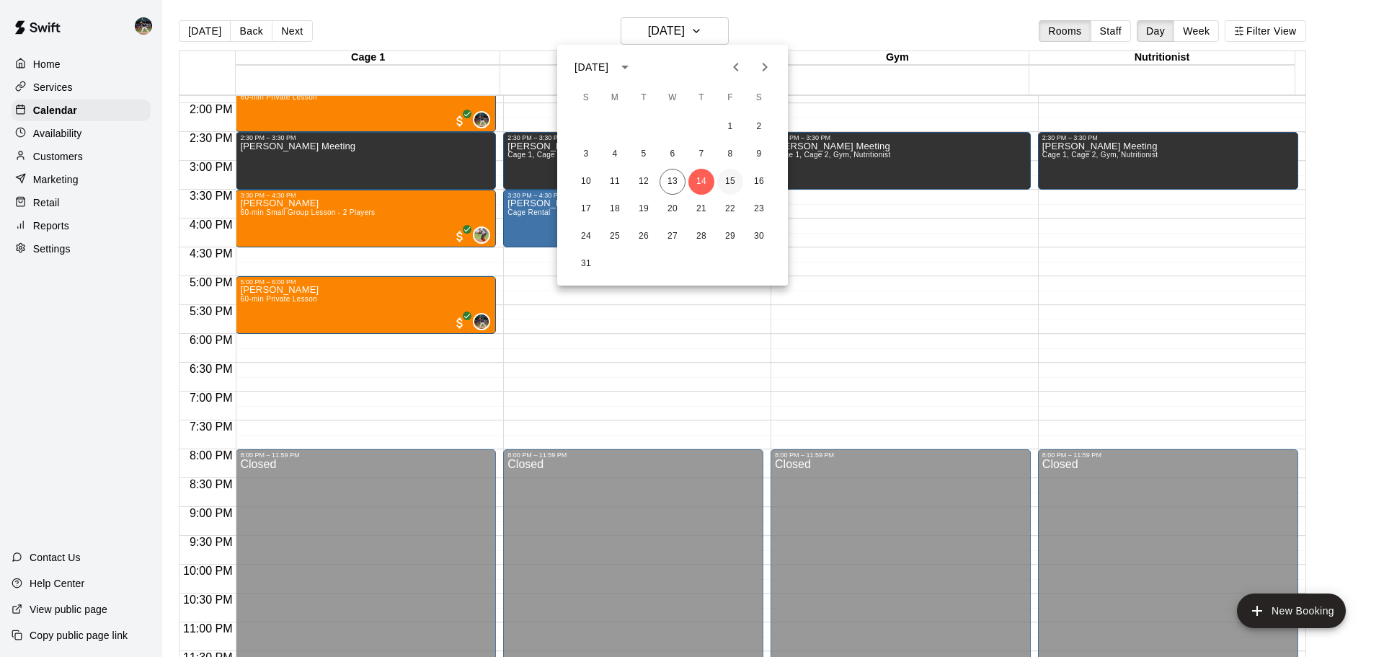
click at [726, 182] on button "15" at bounding box center [730, 182] width 26 height 26
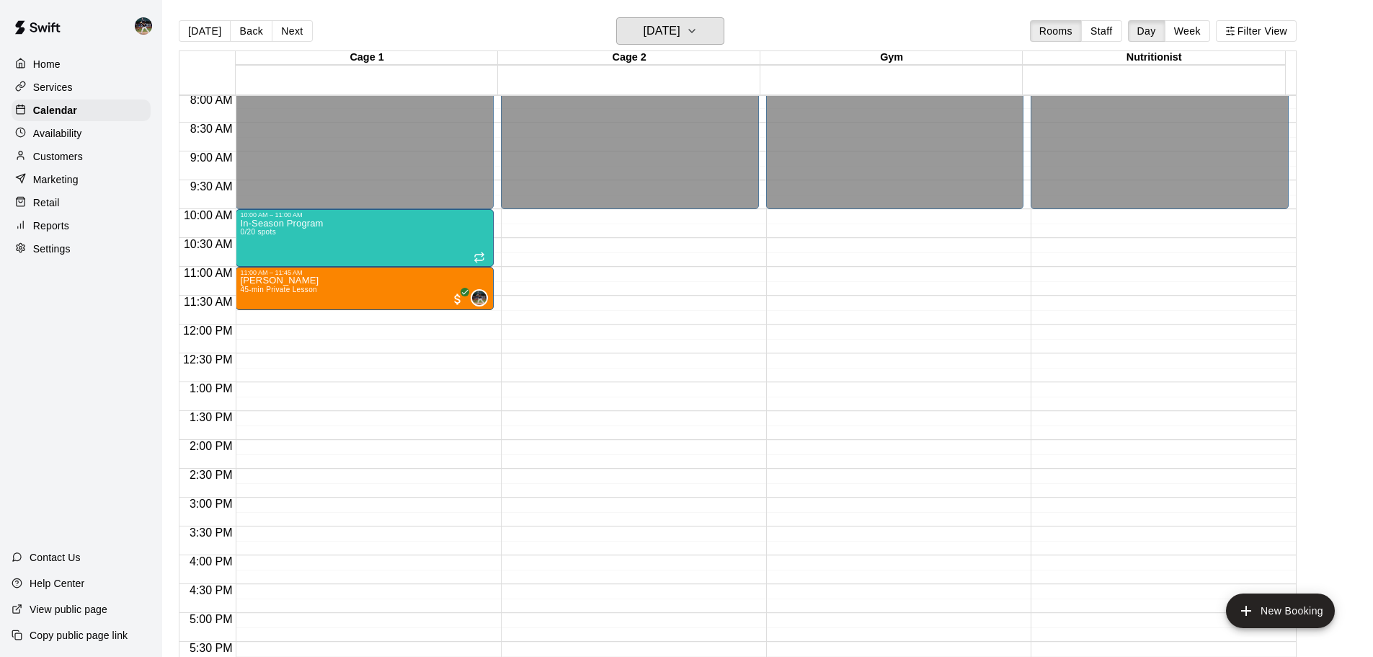
scroll to position [440, 0]
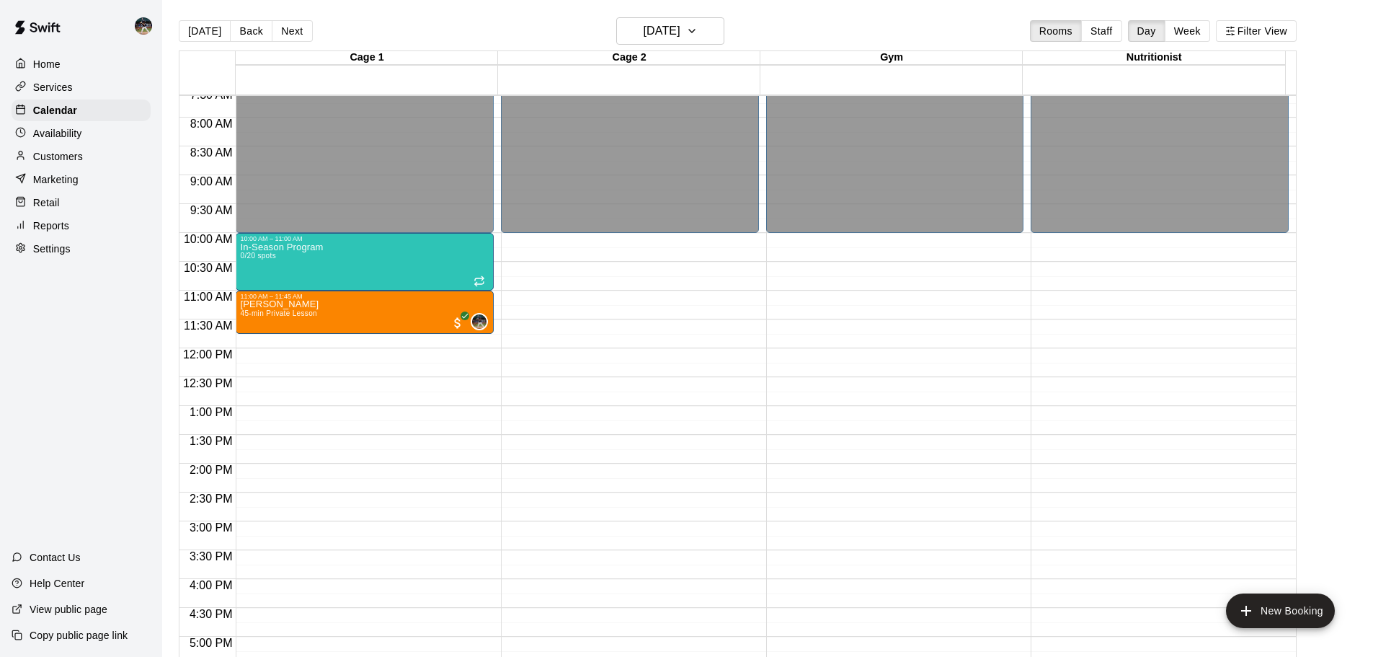
click at [112, 230] on div "Reports" at bounding box center [81, 226] width 139 height 22
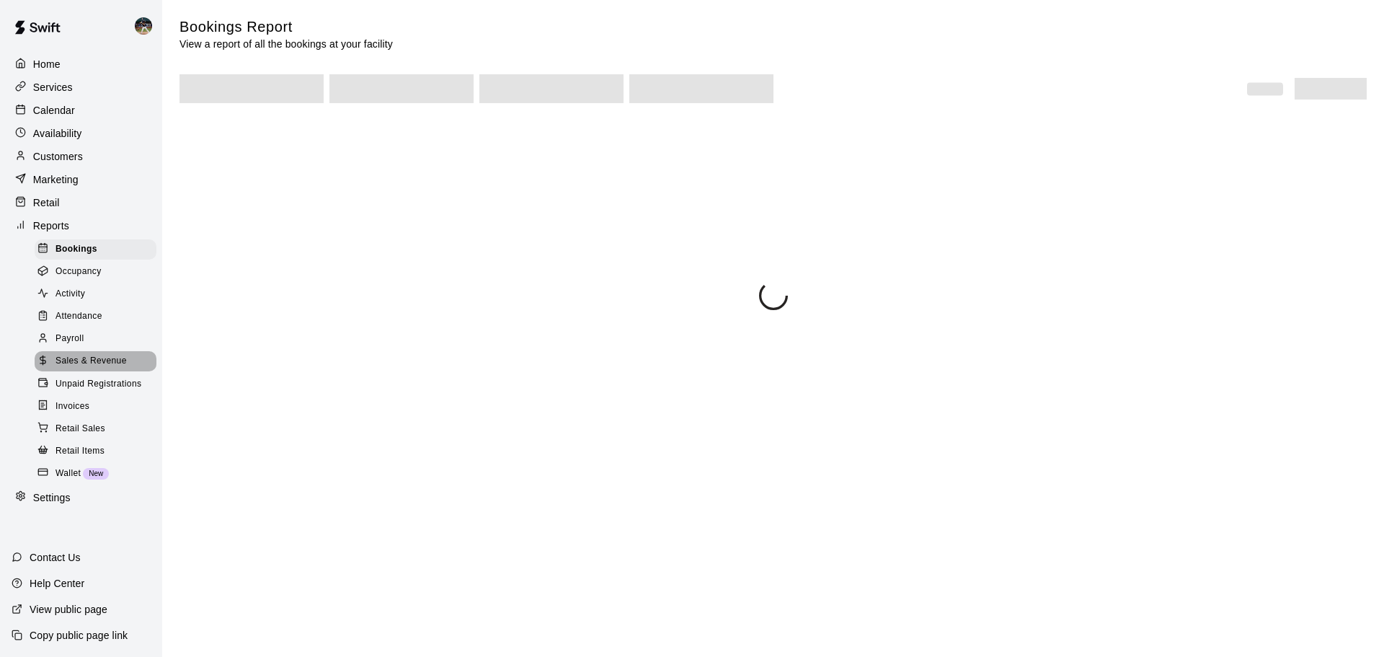
click at [104, 365] on span "Sales & Revenue" at bounding box center [91, 361] width 71 height 14
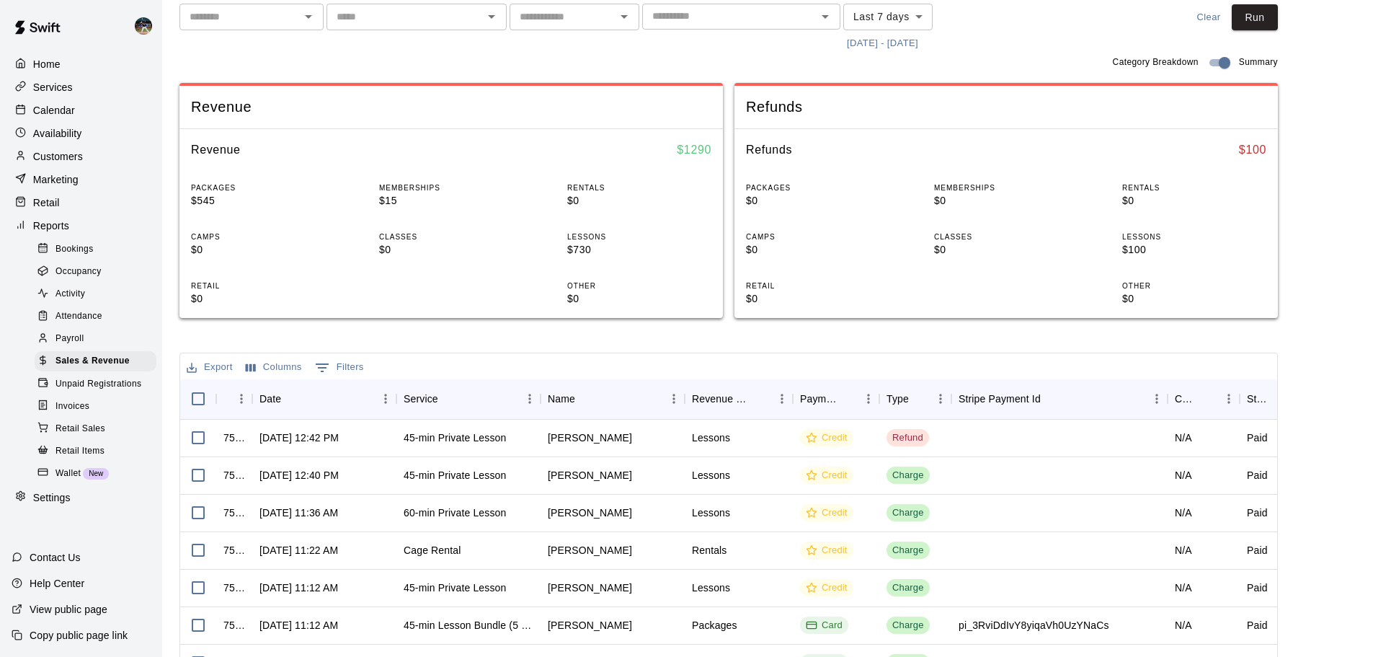
scroll to position [144, 0]
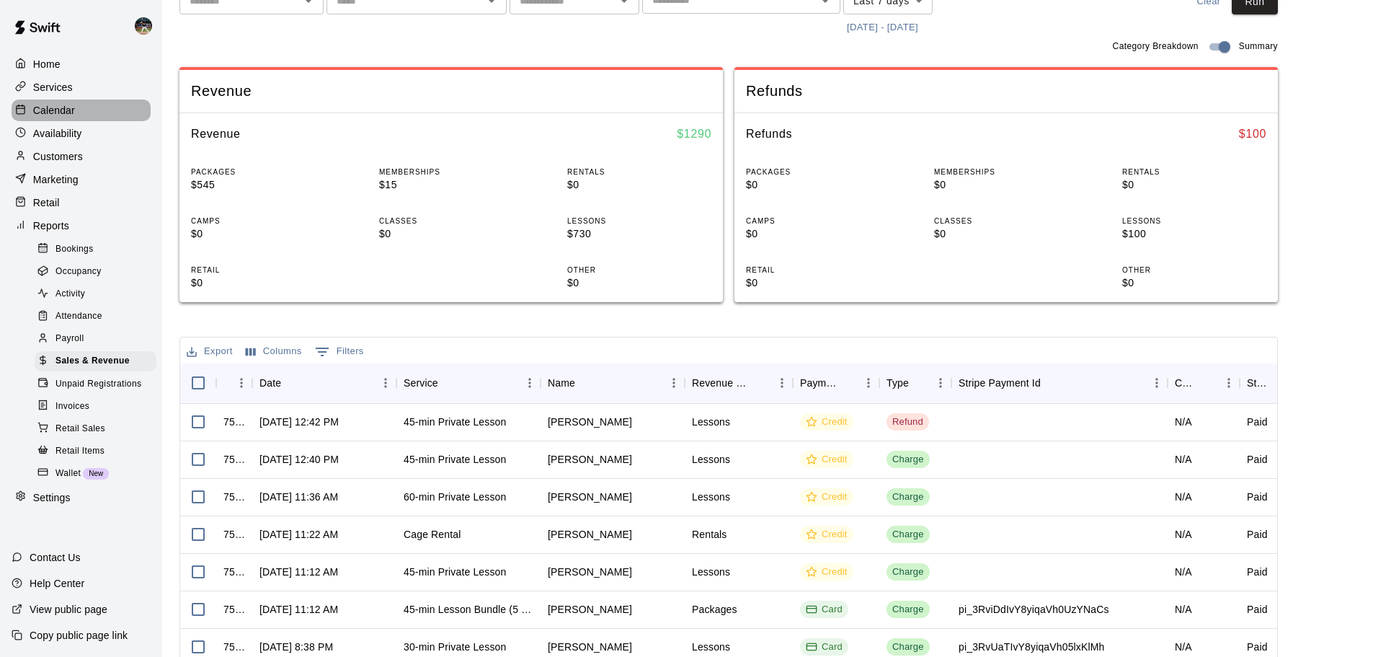
click at [68, 110] on p "Calendar" at bounding box center [54, 110] width 42 height 14
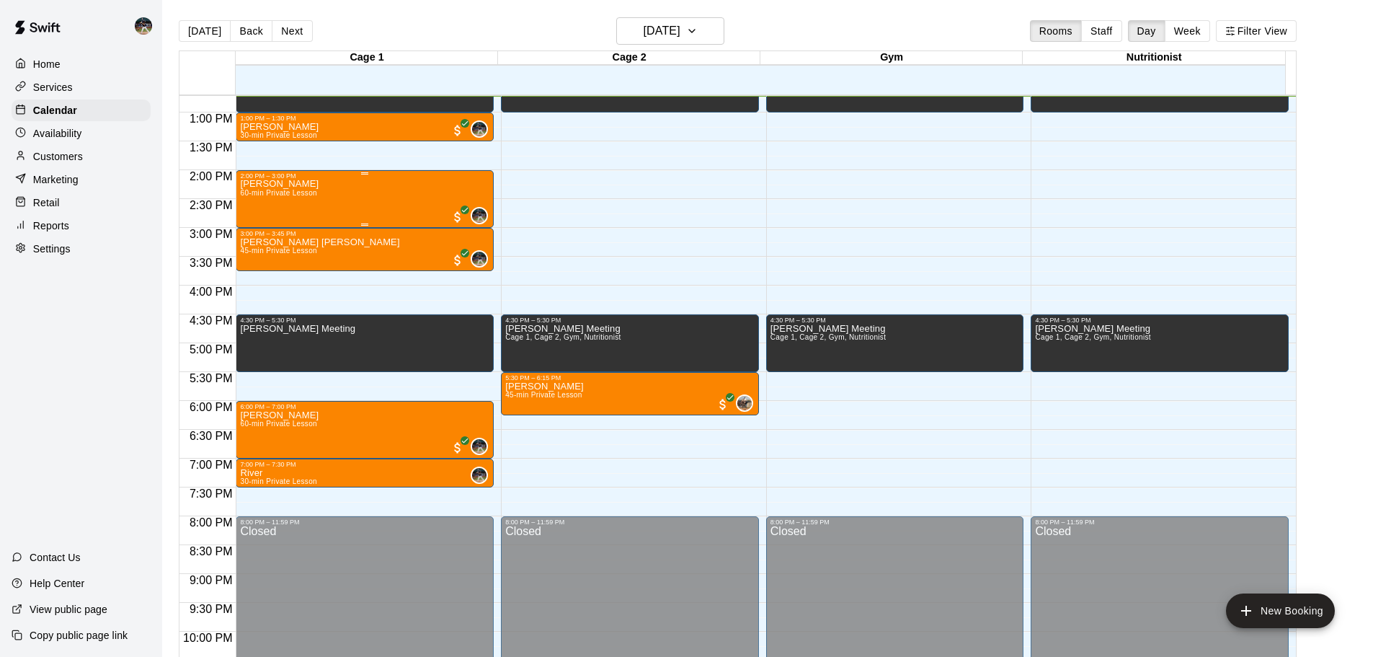
scroll to position [661, 0]
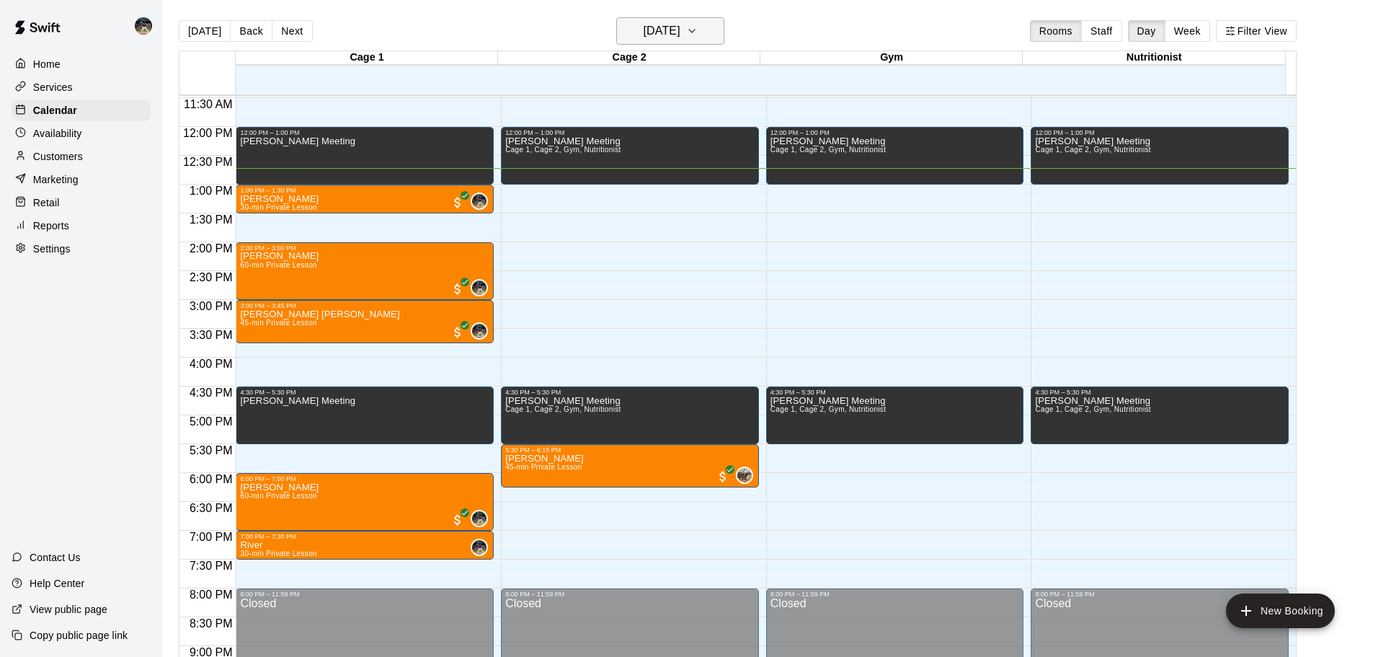
click at [680, 35] on h6 "[DATE]" at bounding box center [662, 31] width 37 height 20
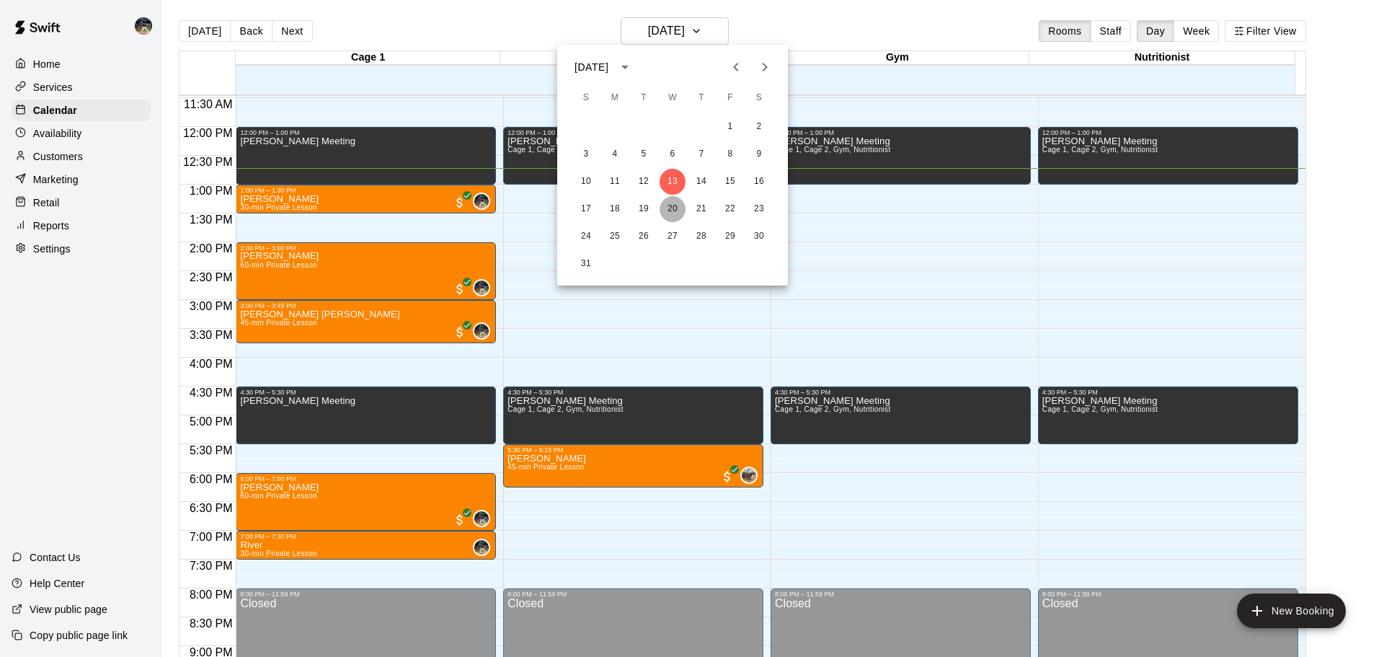
click at [672, 204] on button "20" at bounding box center [673, 209] width 26 height 26
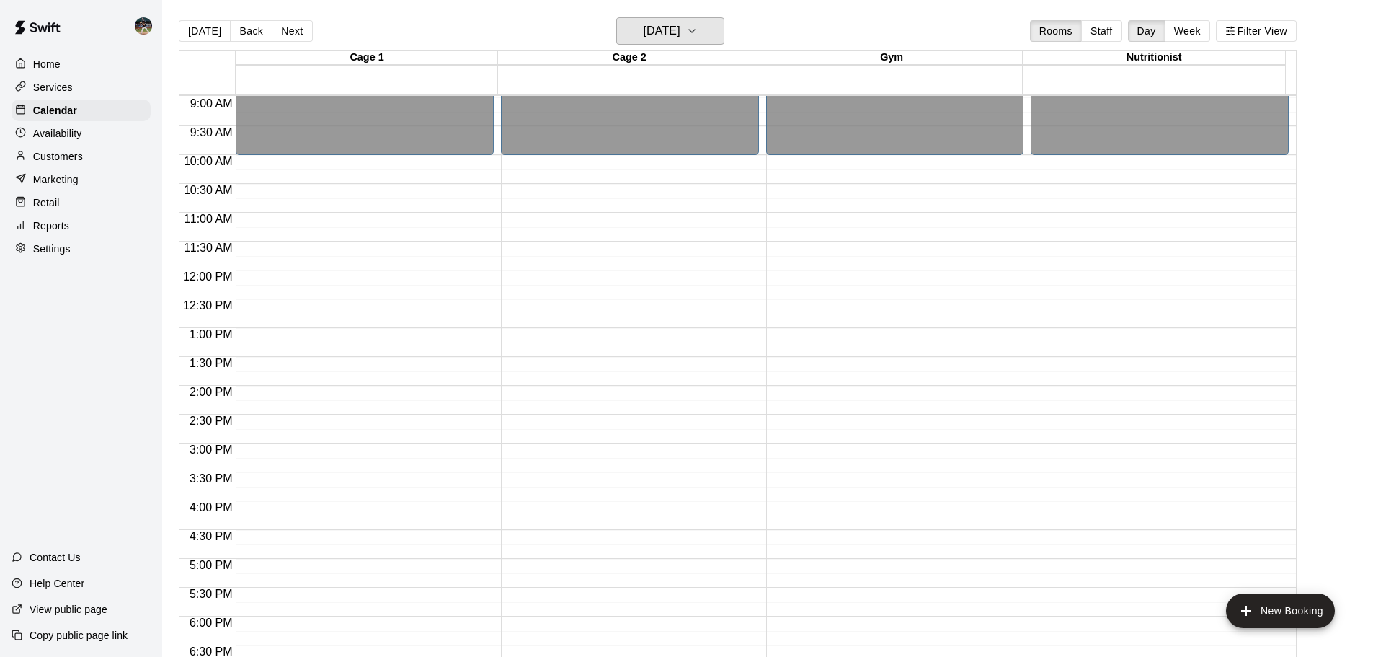
scroll to position [517, 0]
click at [253, 30] on button "Back" at bounding box center [251, 31] width 43 height 22
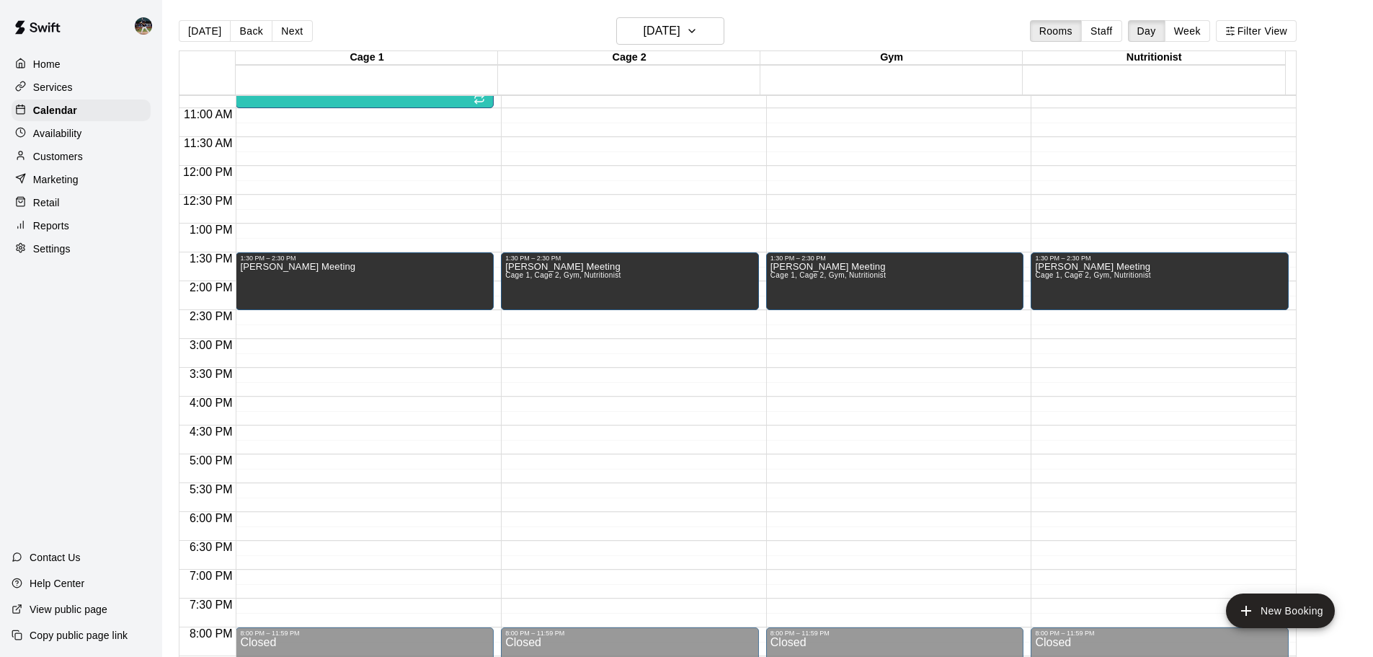
scroll to position [589, 0]
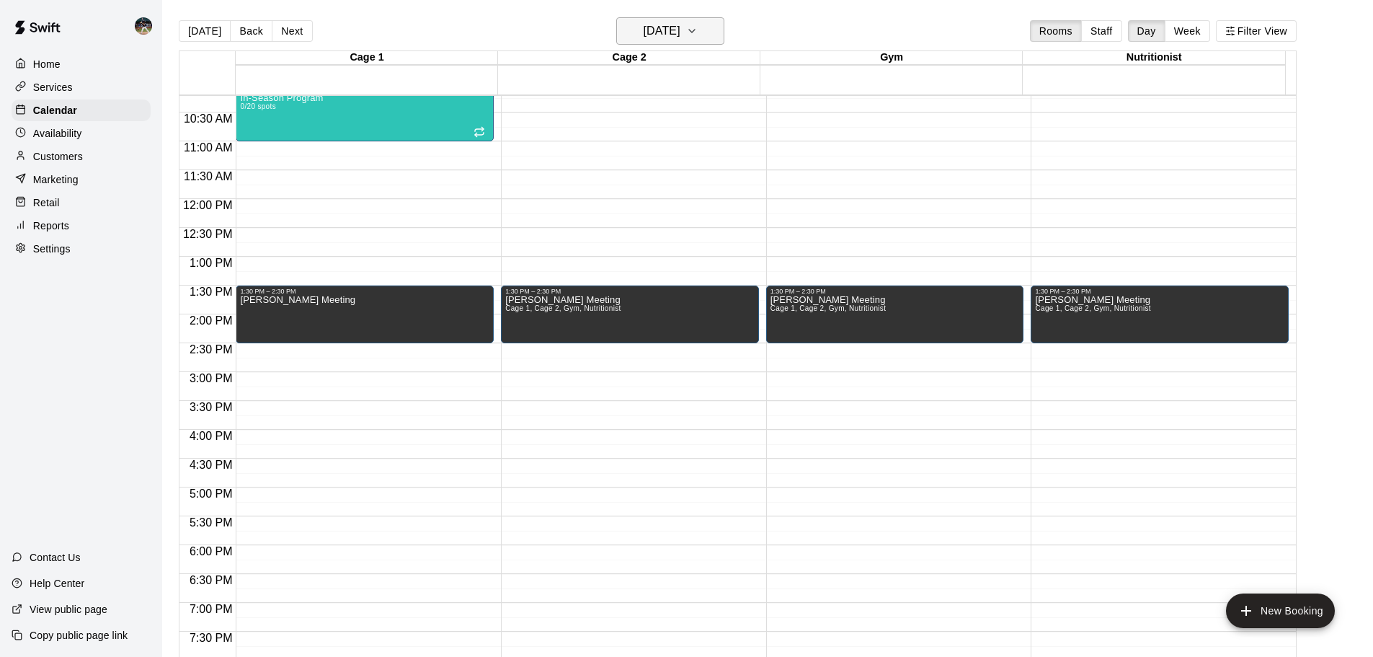
click at [680, 25] on h6 "[DATE]" at bounding box center [662, 31] width 37 height 20
click at [670, 209] on button "20" at bounding box center [673, 209] width 26 height 26
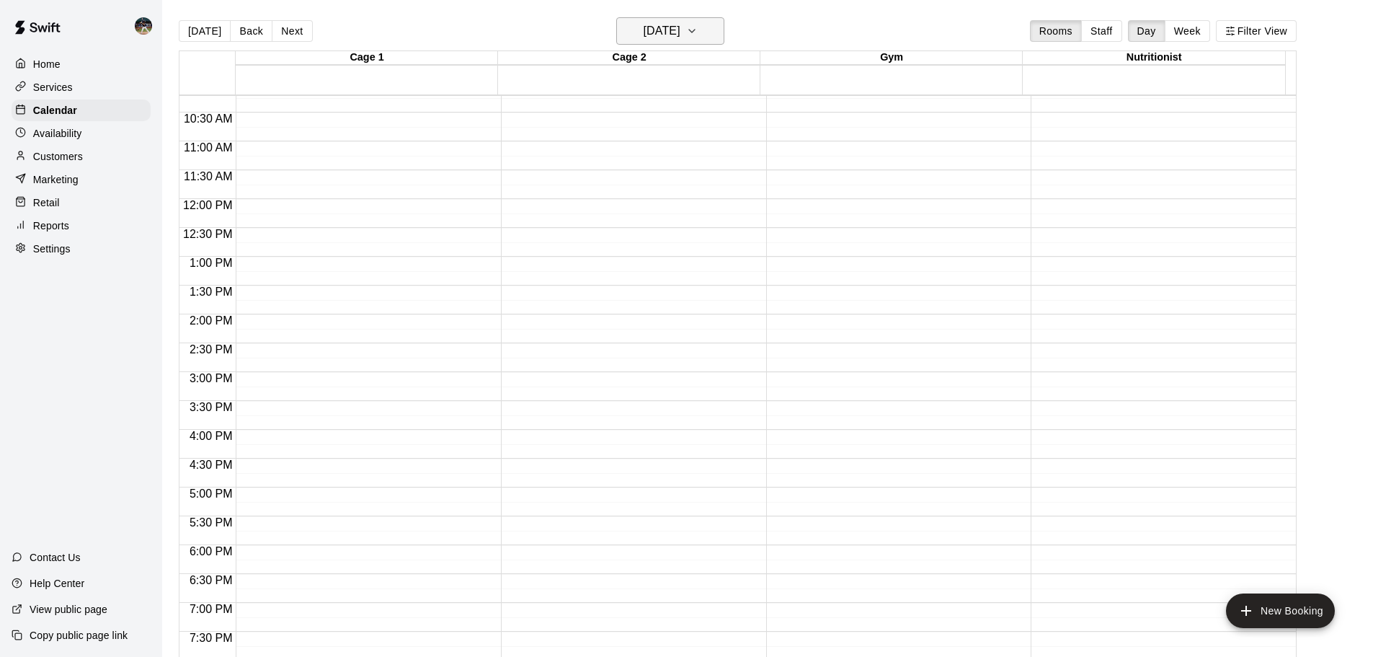
click at [670, 24] on h6 "[DATE]" at bounding box center [662, 31] width 37 height 20
click at [675, 209] on button "20" at bounding box center [673, 209] width 26 height 26
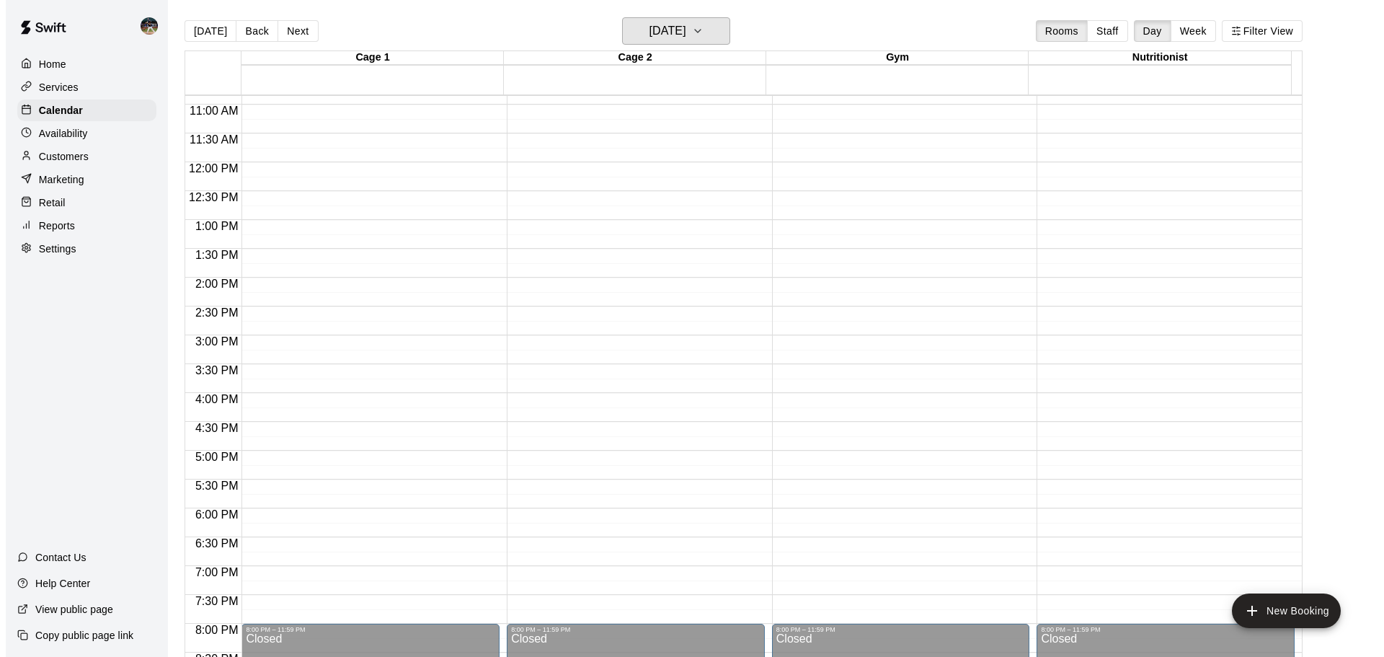
scroll to position [661, 0]
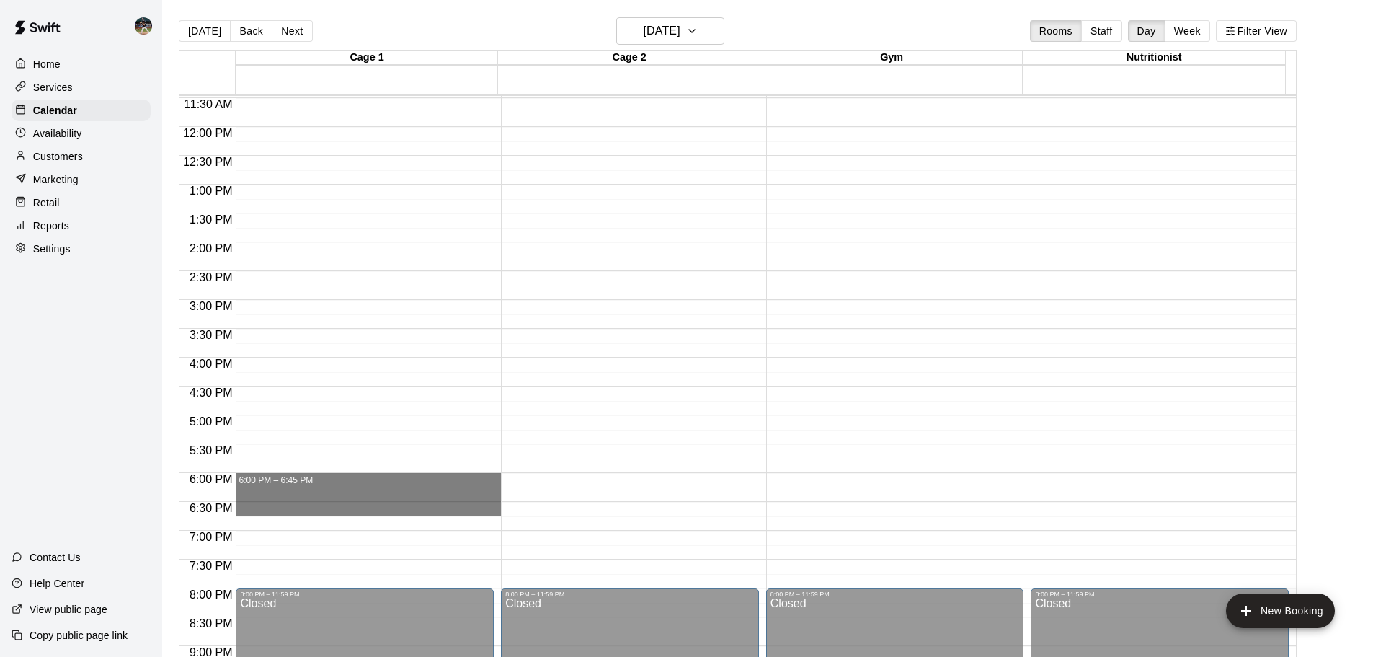
drag, startPoint x: 317, startPoint y: 478, endPoint x: 323, endPoint y: 511, distance: 33.7
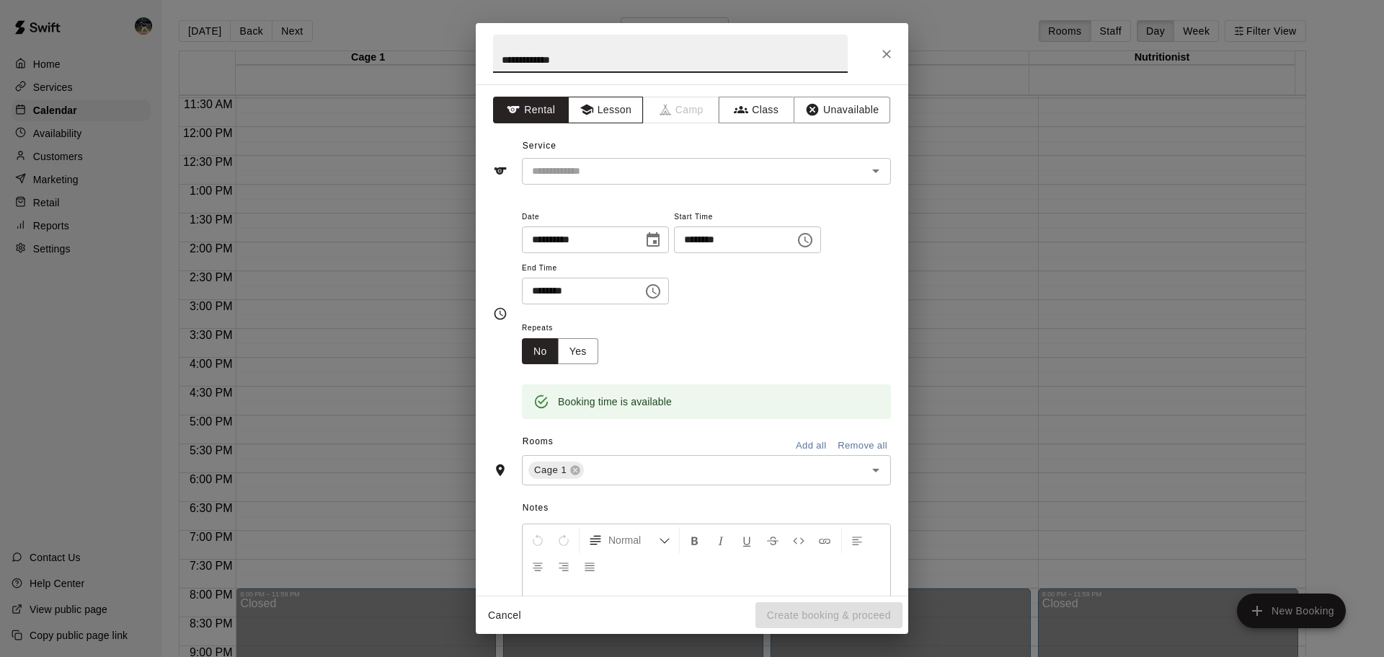
type input "**********"
click at [601, 107] on button "Lesson" at bounding box center [606, 110] width 76 height 27
click at [603, 172] on input "text" at bounding box center [685, 171] width 318 height 18
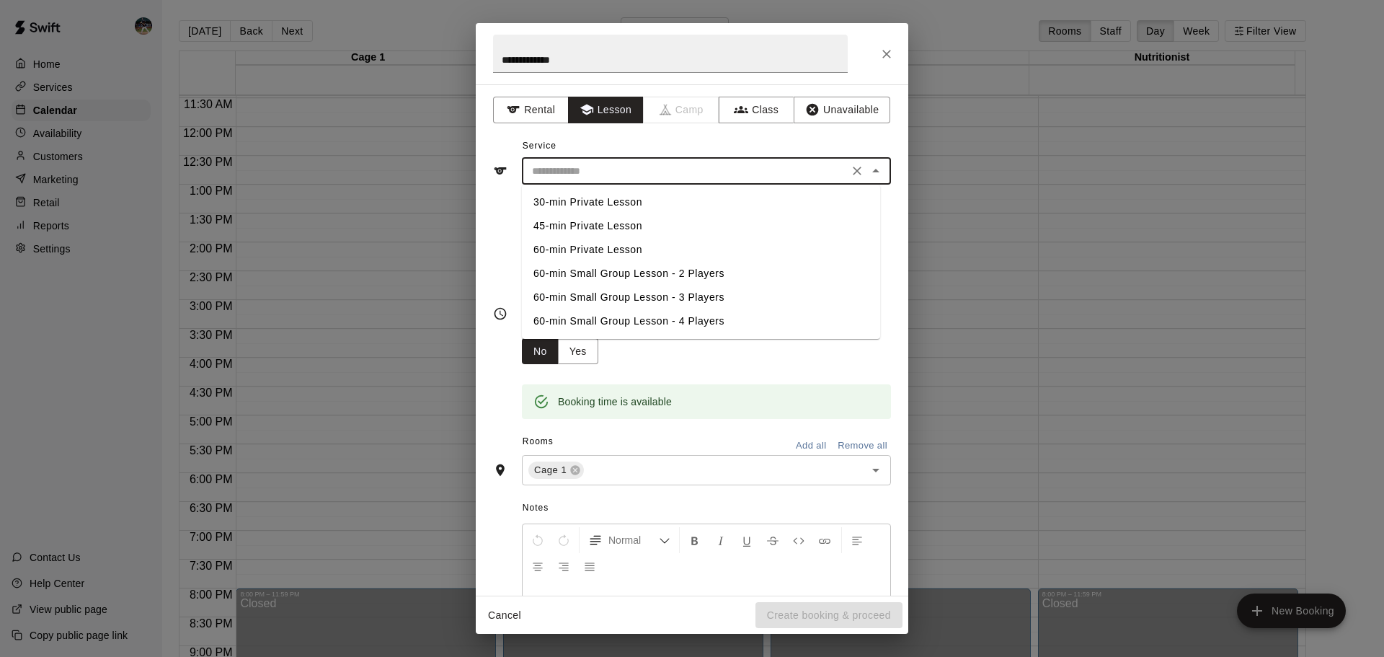
click at [611, 218] on li "45-min Private Lesson" at bounding box center [701, 226] width 358 height 24
type input "**********"
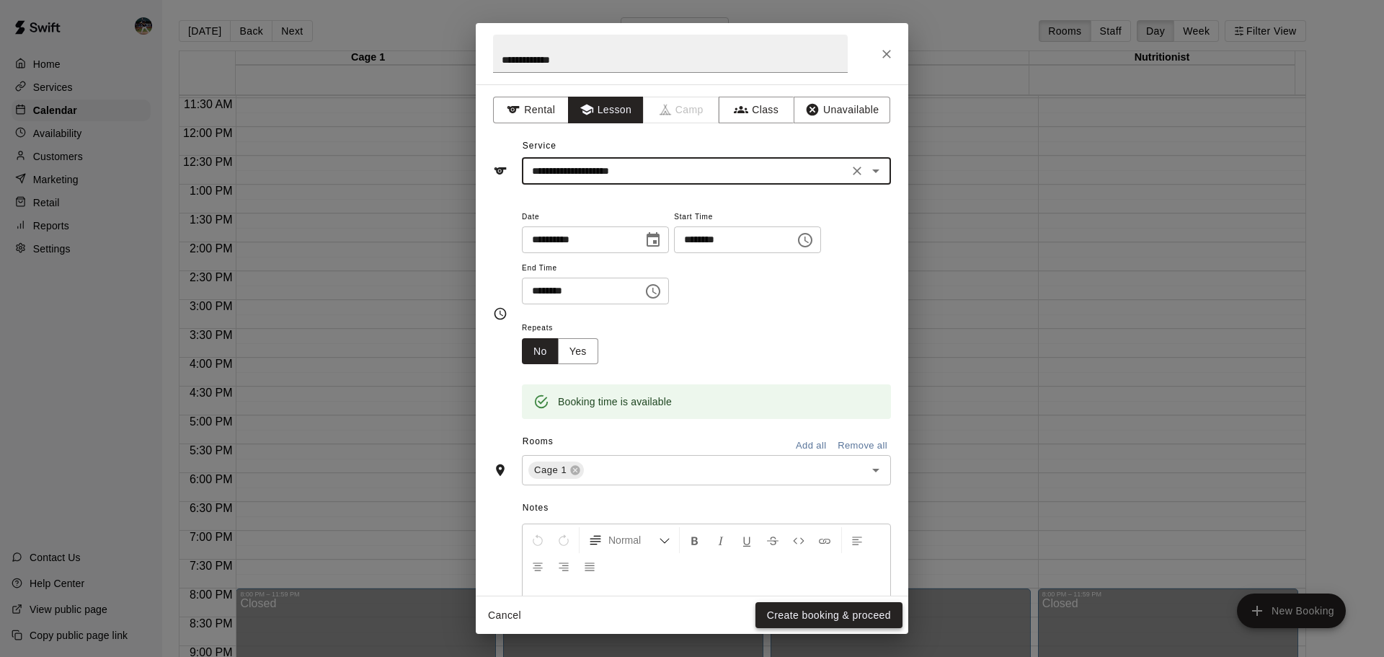
click at [824, 618] on button "Create booking & proceed" at bounding box center [828, 615] width 147 height 27
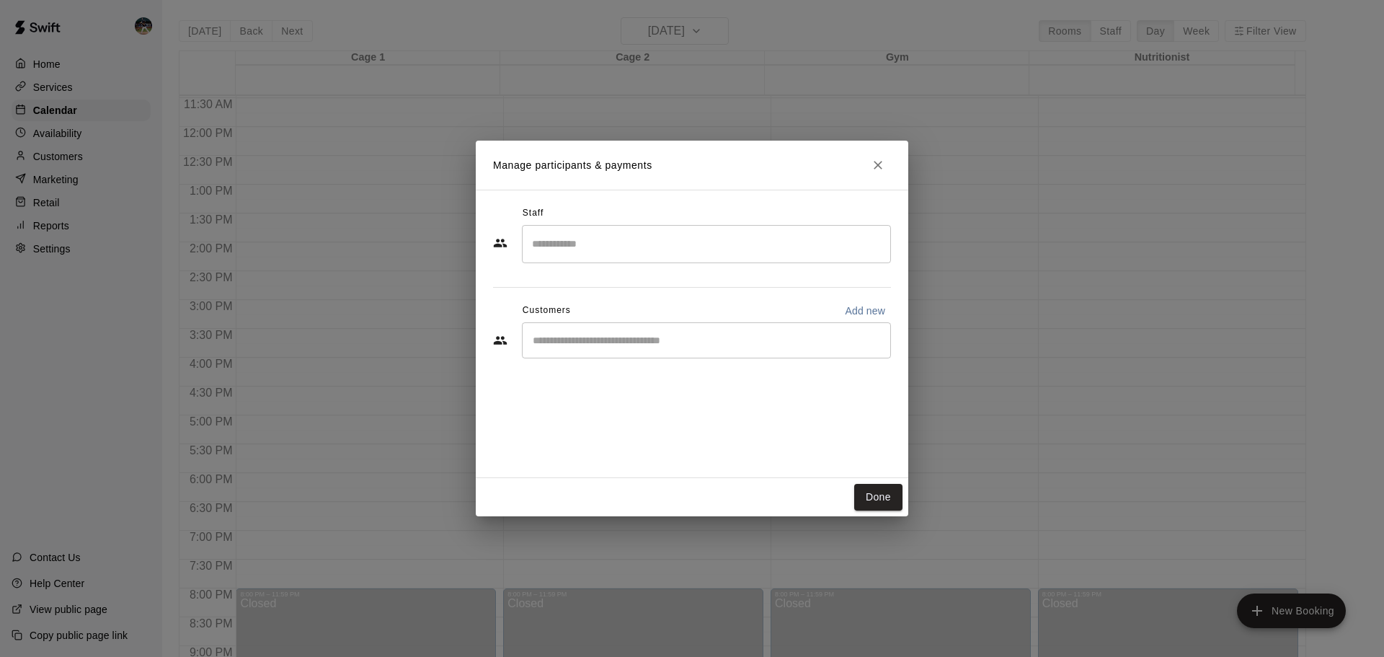
click at [611, 242] on input "Search staff" at bounding box center [706, 243] width 356 height 25
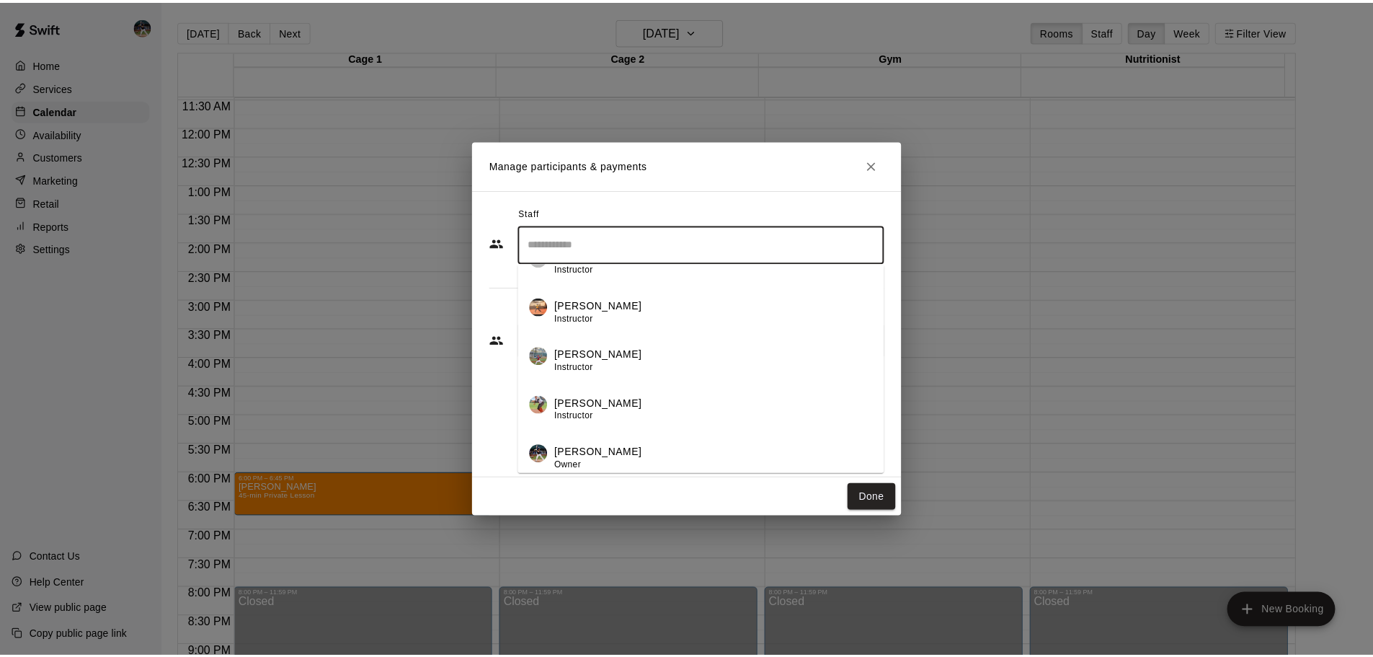
scroll to position [231, 0]
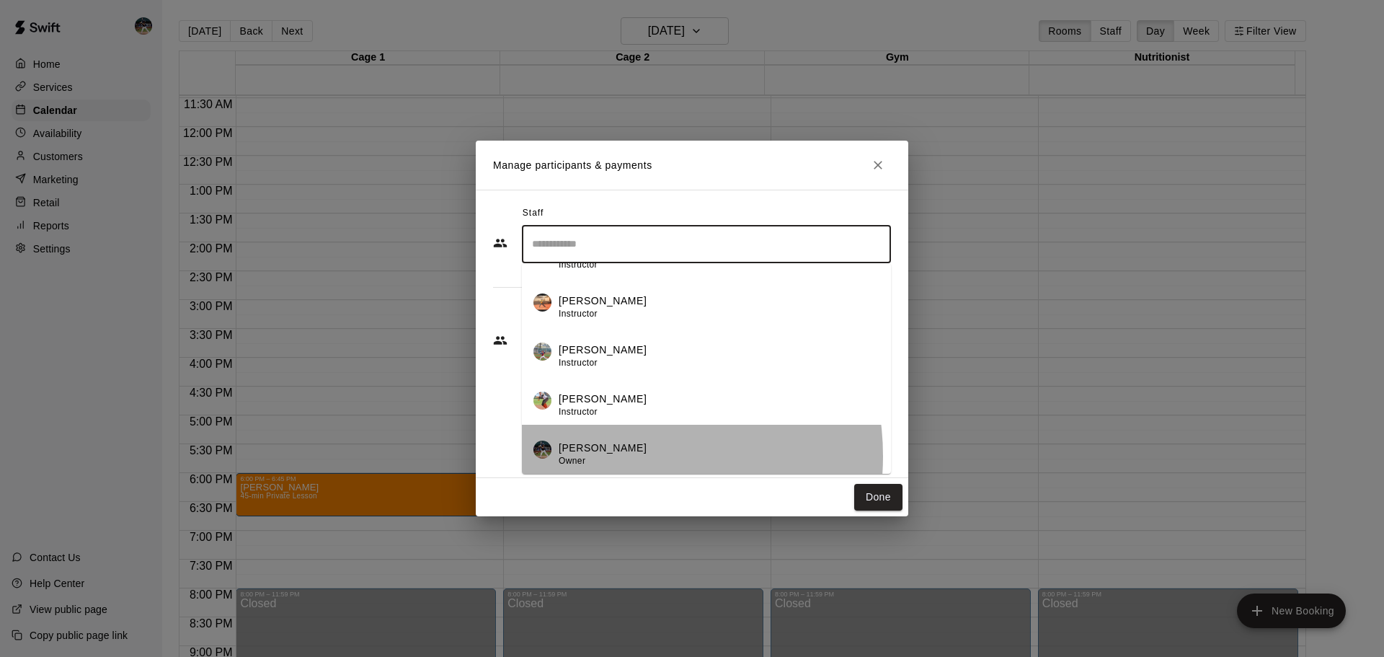
click at [611, 456] on div "[PERSON_NAME] Owner" at bounding box center [603, 454] width 88 height 28
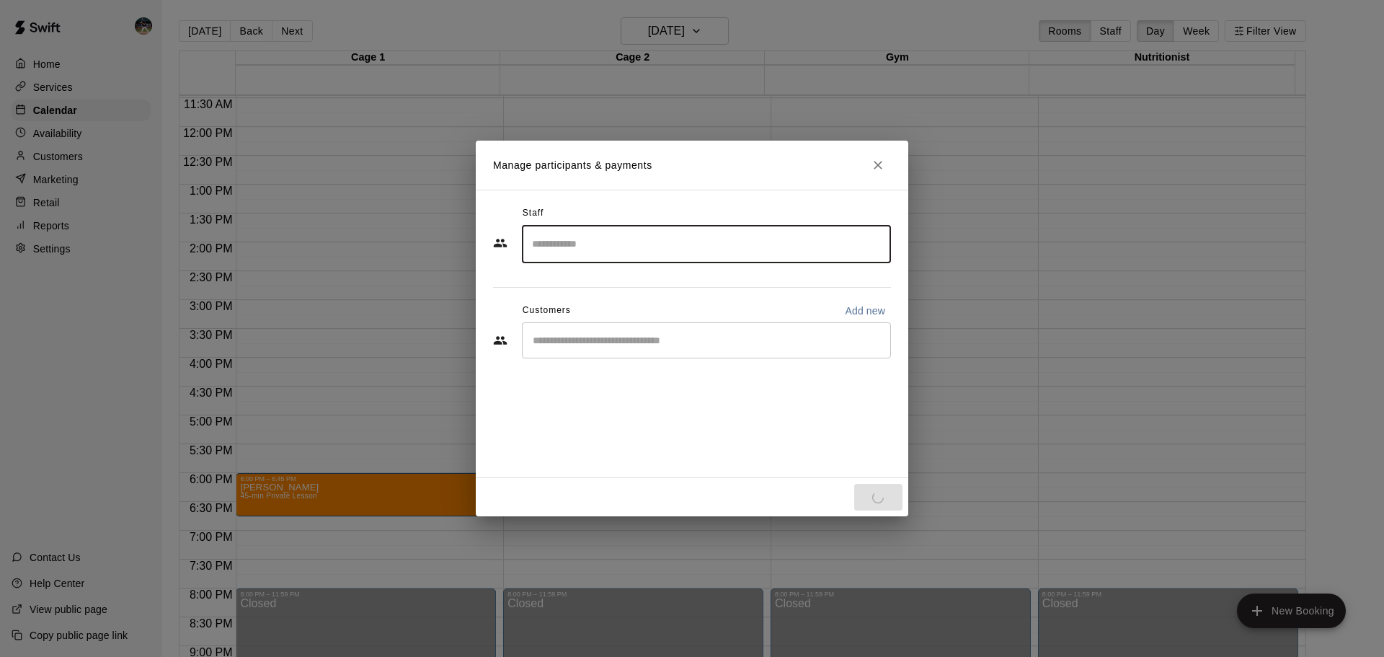
click at [551, 342] on input "Start typing to search customers..." at bounding box center [706, 340] width 356 height 14
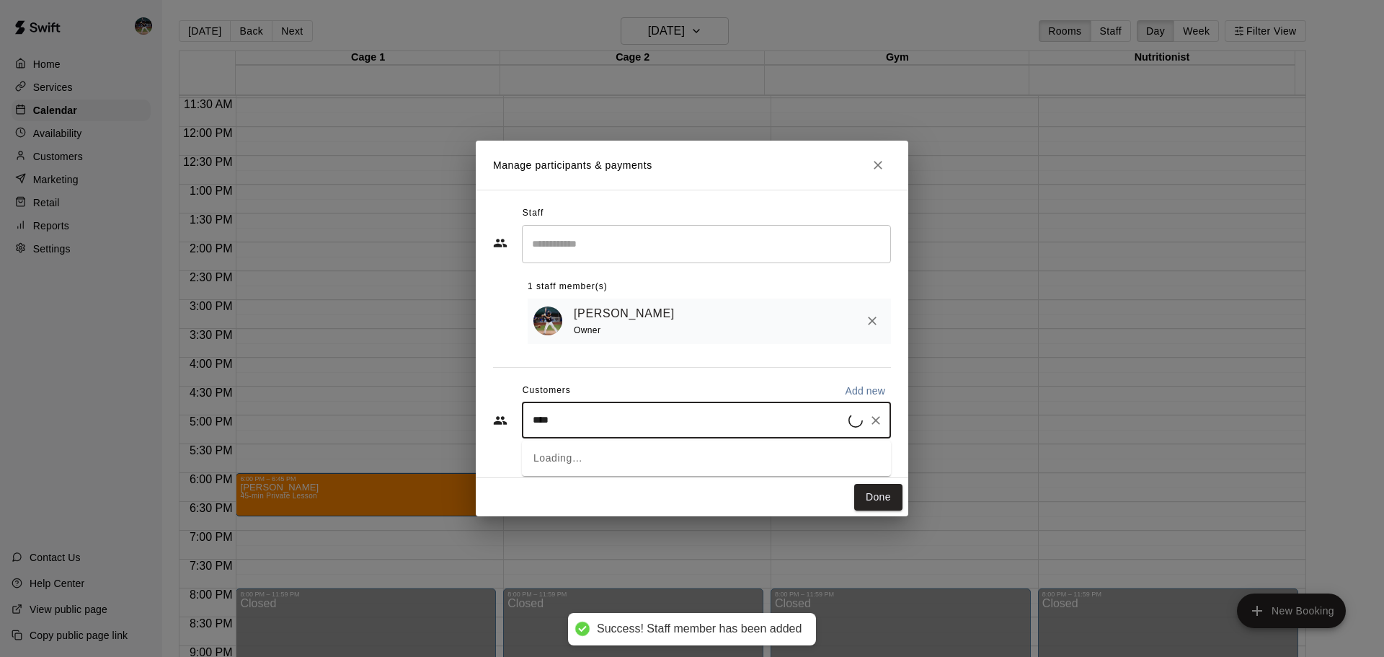
type input "*****"
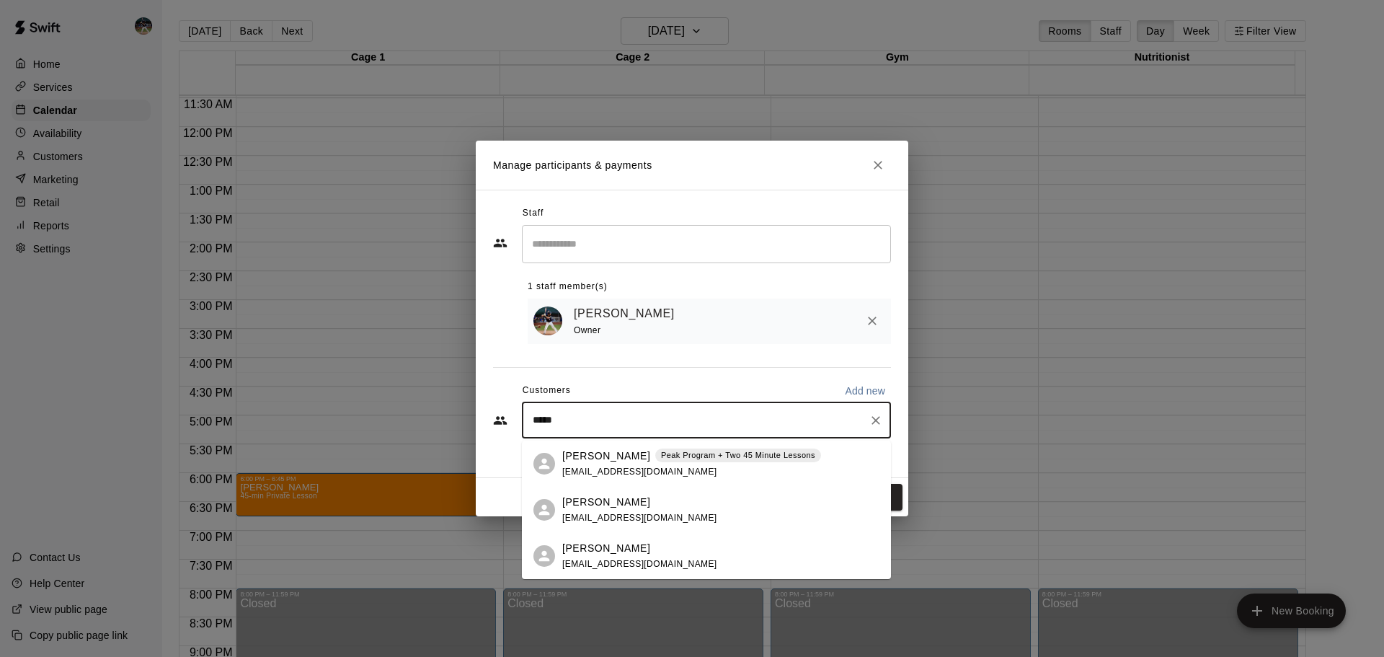
click at [616, 467] on span "[EMAIL_ADDRESS][DOMAIN_NAME]" at bounding box center [639, 471] width 155 height 10
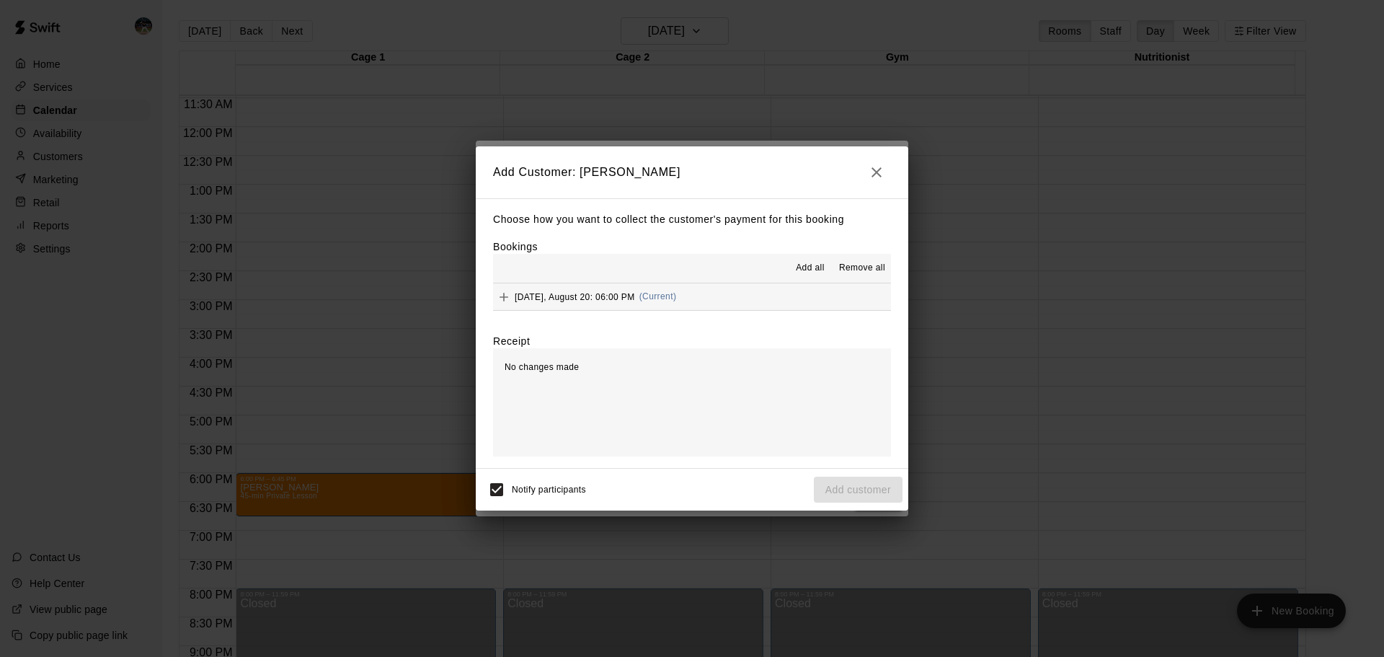
drag, startPoint x: 678, startPoint y: 301, endPoint x: 692, endPoint y: 309, distance: 16.5
click at [677, 298] on span "(Current)" at bounding box center [657, 296] width 37 height 10
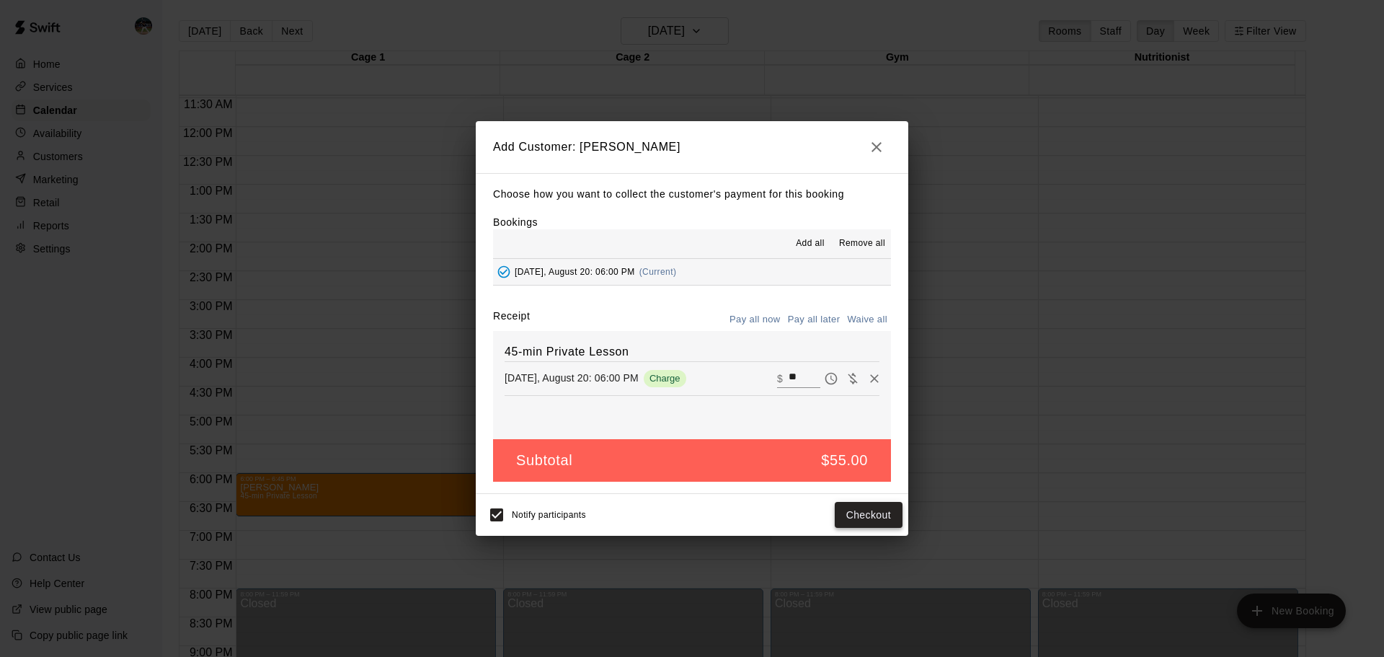
click at [869, 515] on button "Checkout" at bounding box center [869, 515] width 68 height 27
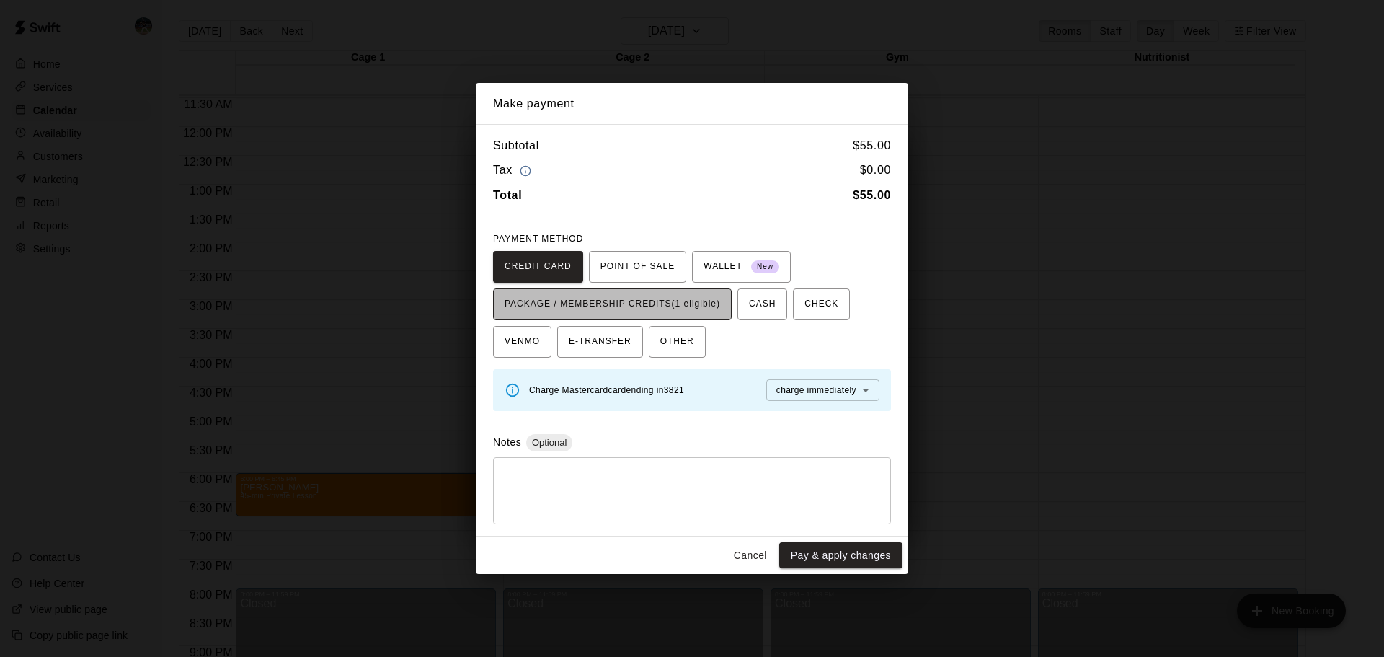
click at [624, 314] on span "PACKAGE / MEMBERSHIP CREDITS (1 eligible)" at bounding box center [613, 304] width 216 height 23
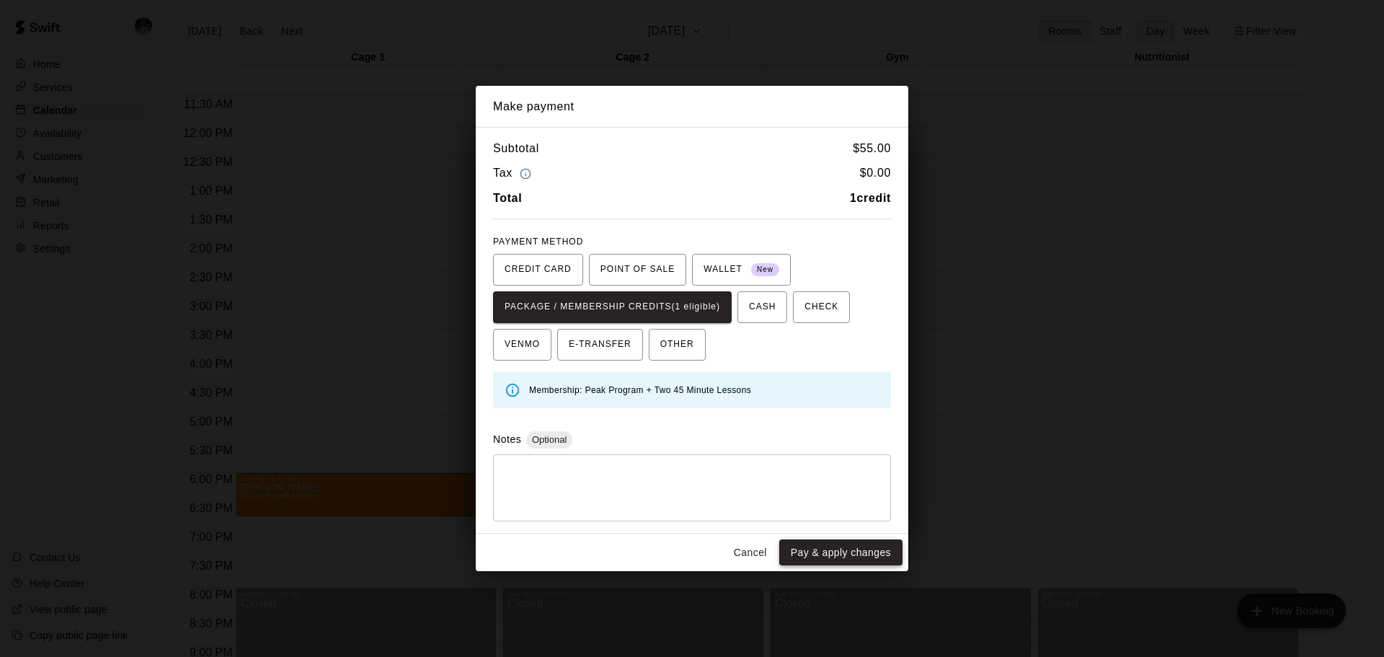
click at [839, 556] on button "Pay & apply changes" at bounding box center [840, 552] width 123 height 27
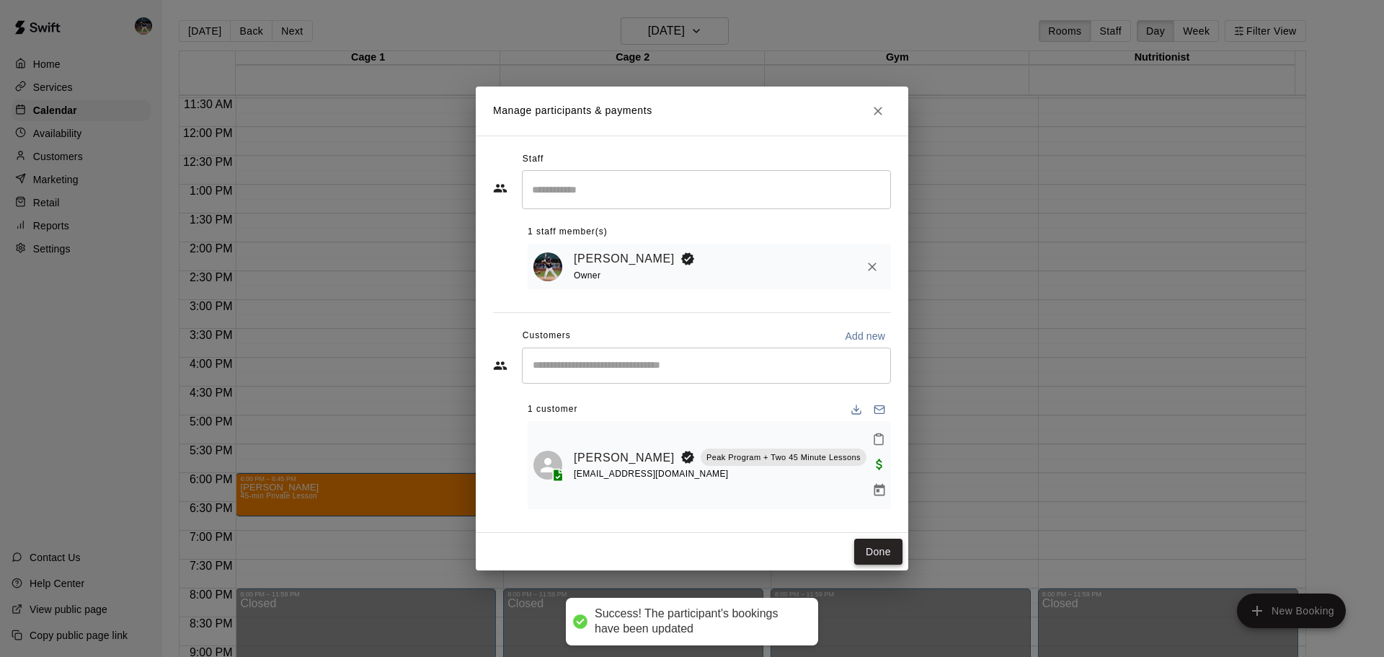
click at [879, 538] on button "Done" at bounding box center [878, 551] width 48 height 27
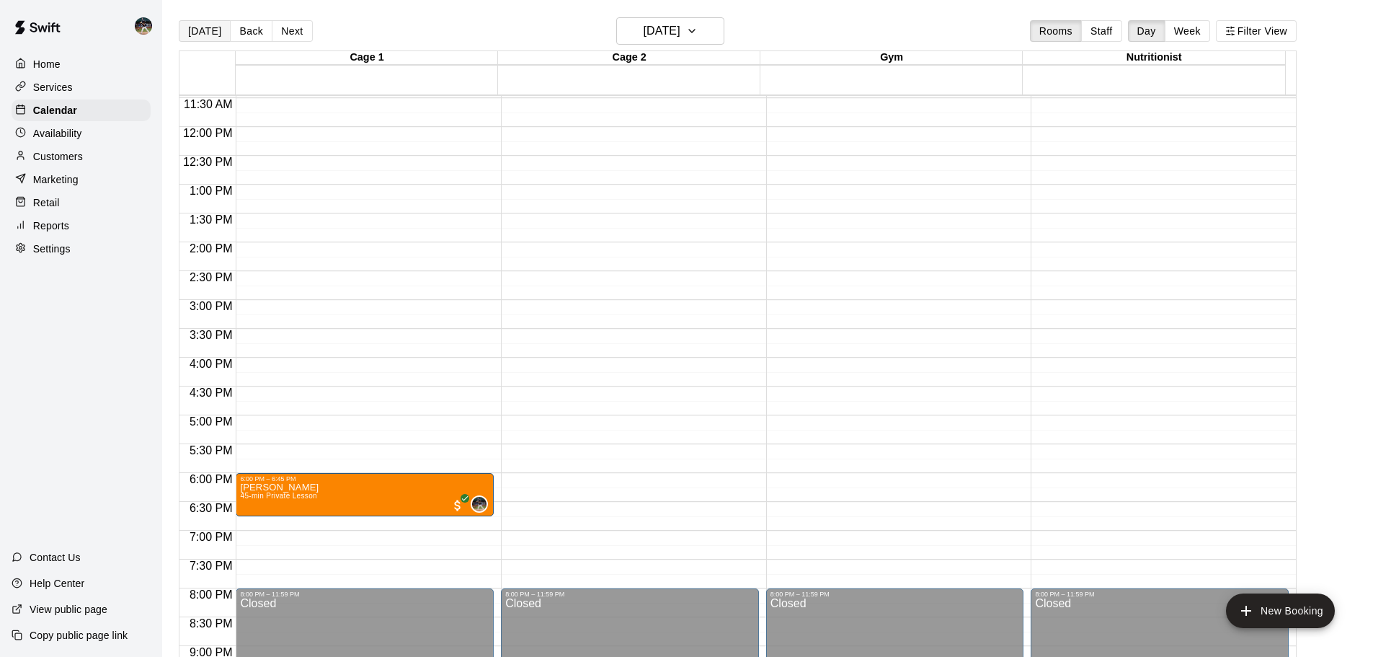
click at [205, 25] on button "[DATE]" at bounding box center [205, 31] width 52 height 22
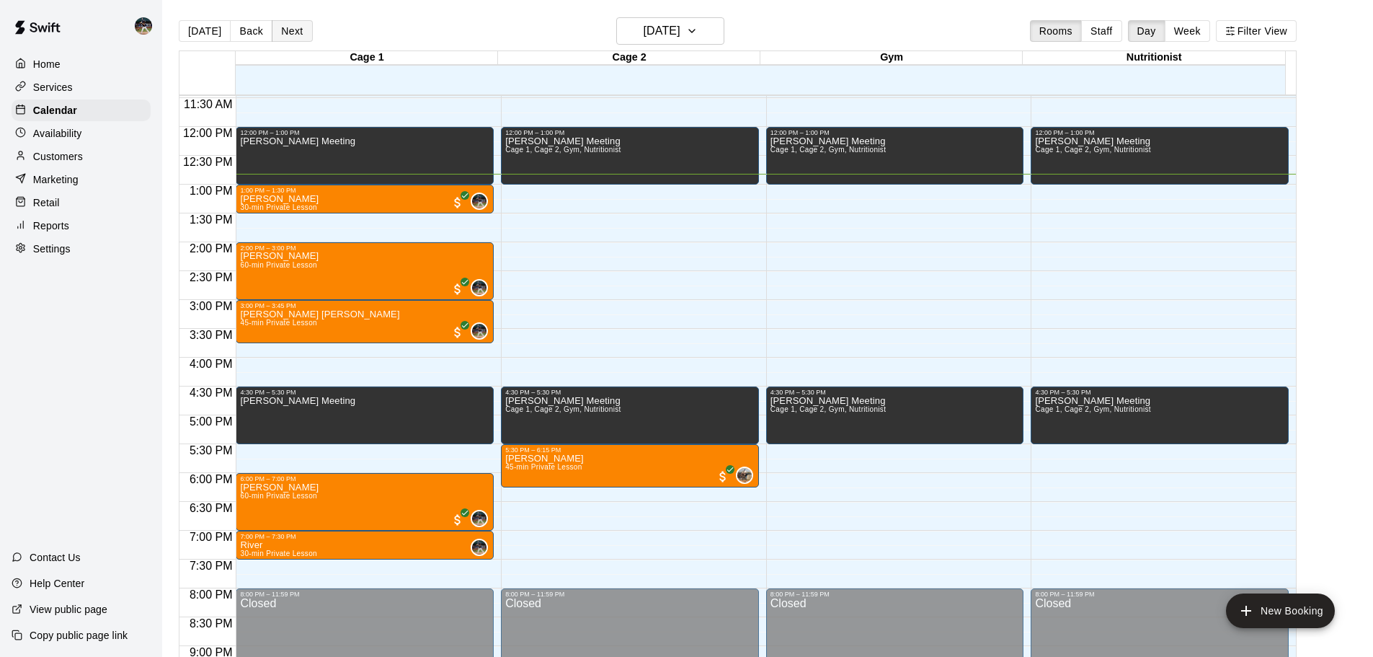
click at [282, 22] on button "Next" at bounding box center [292, 31] width 40 height 22
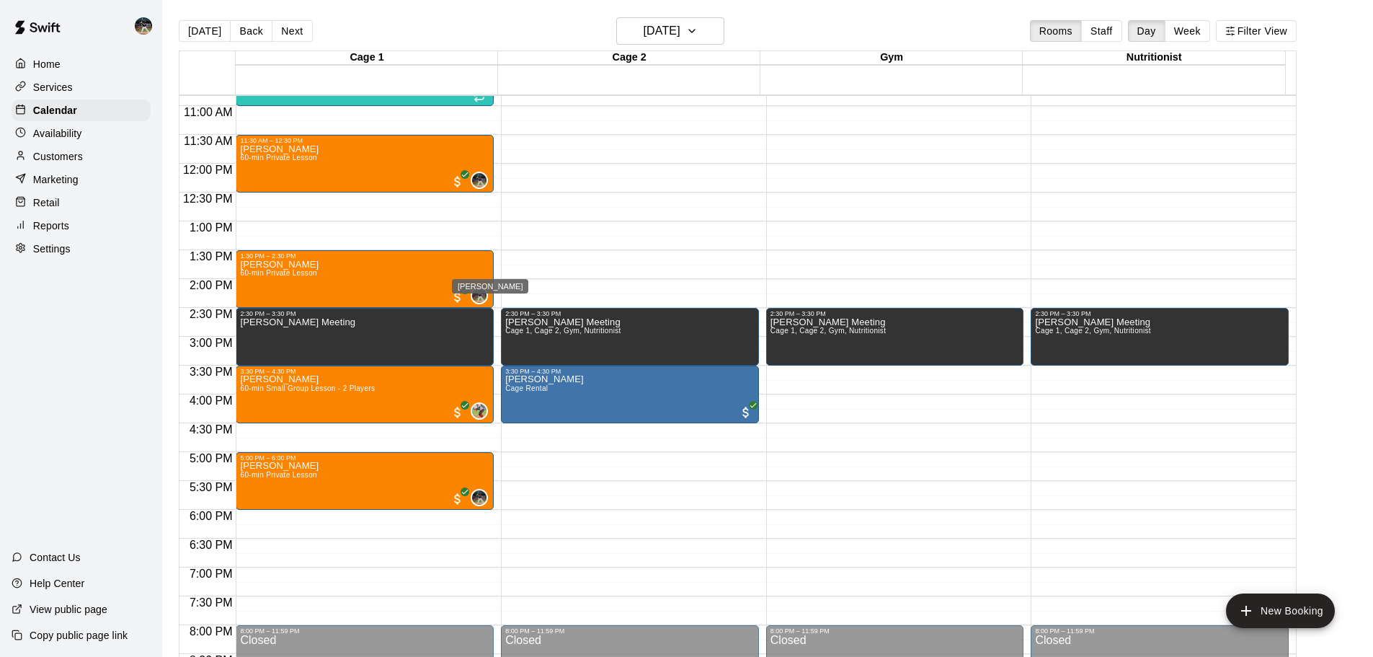
scroll to position [589, 0]
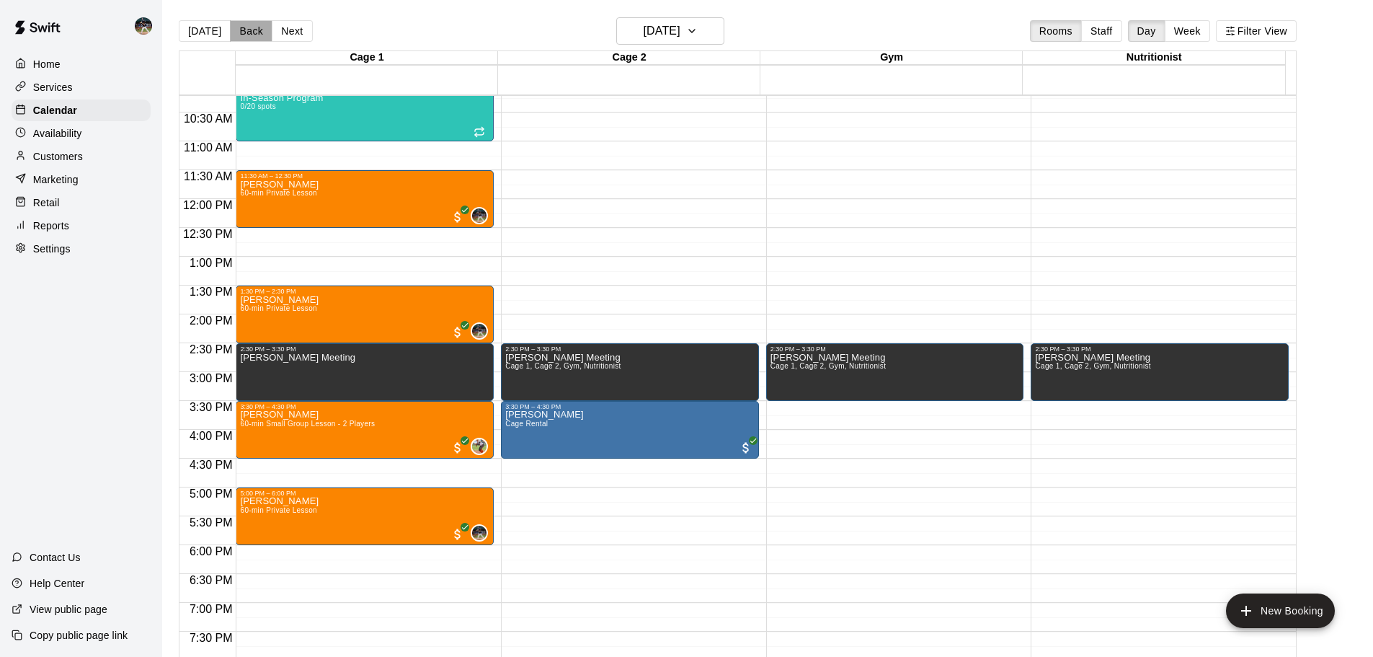
click at [253, 30] on button "Back" at bounding box center [251, 31] width 43 height 22
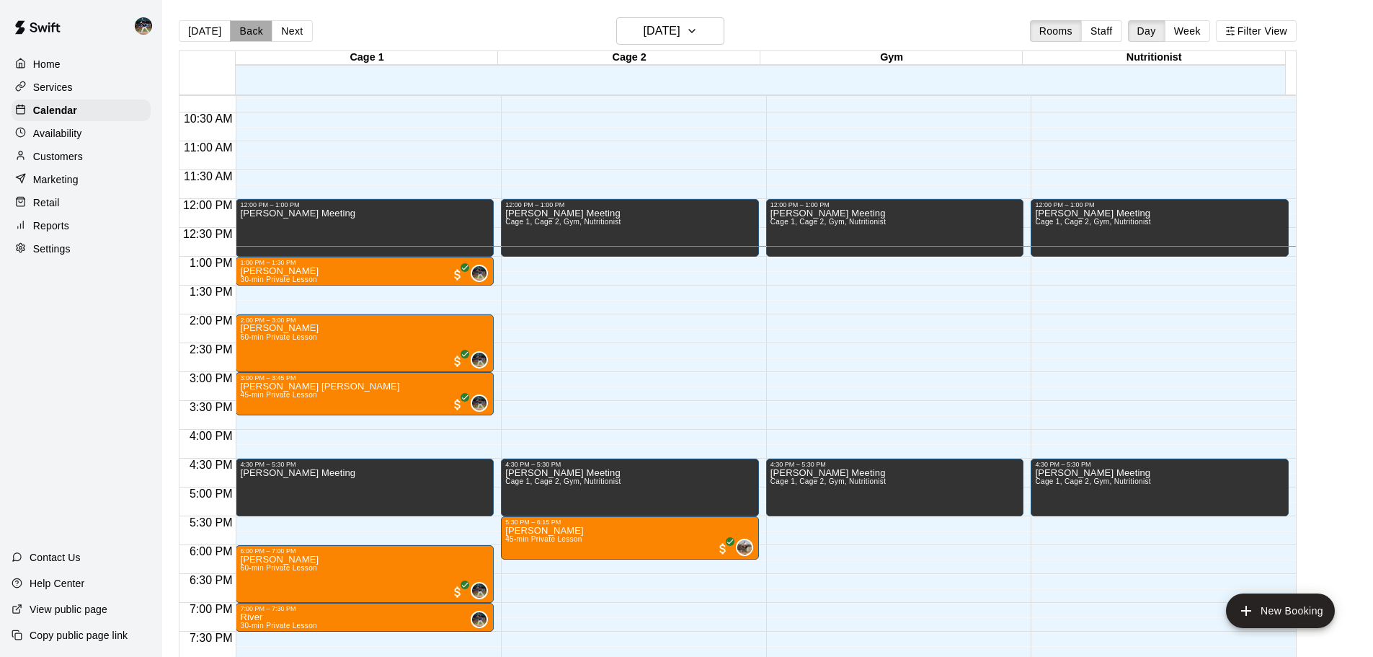
click at [259, 34] on button "Back" at bounding box center [251, 31] width 43 height 22
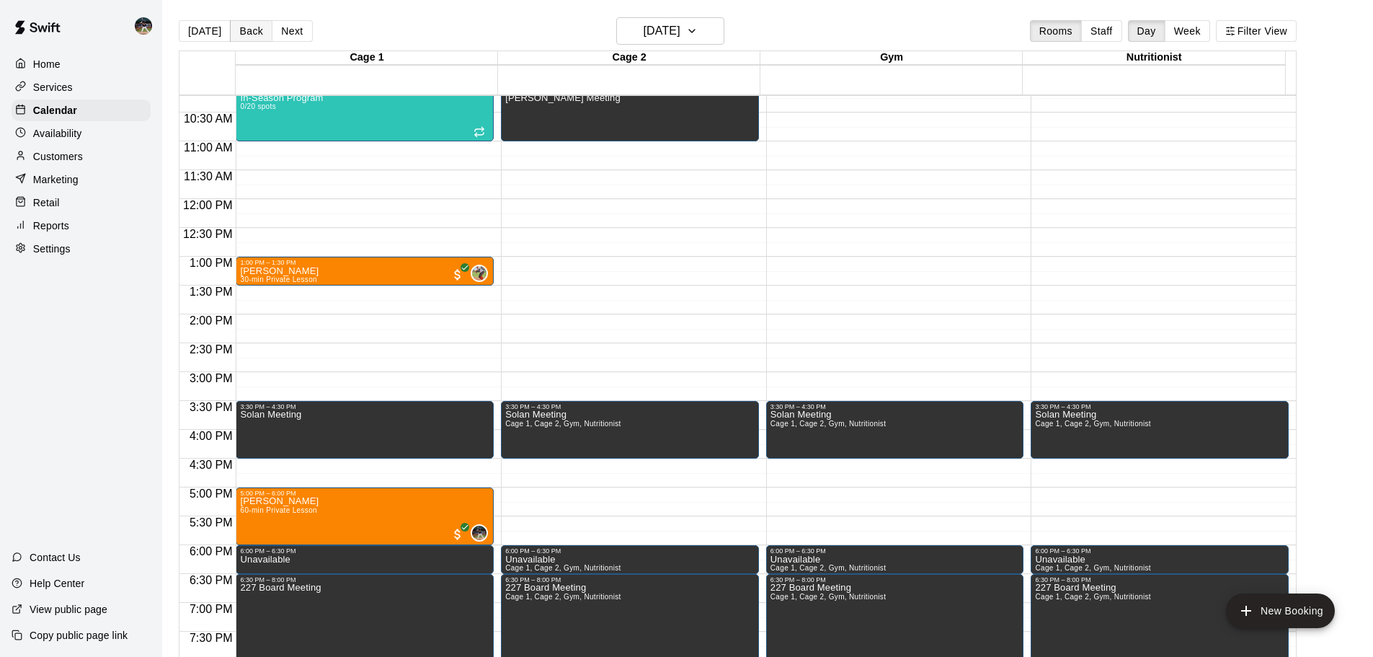
click at [251, 32] on button "Back" at bounding box center [251, 31] width 43 height 22
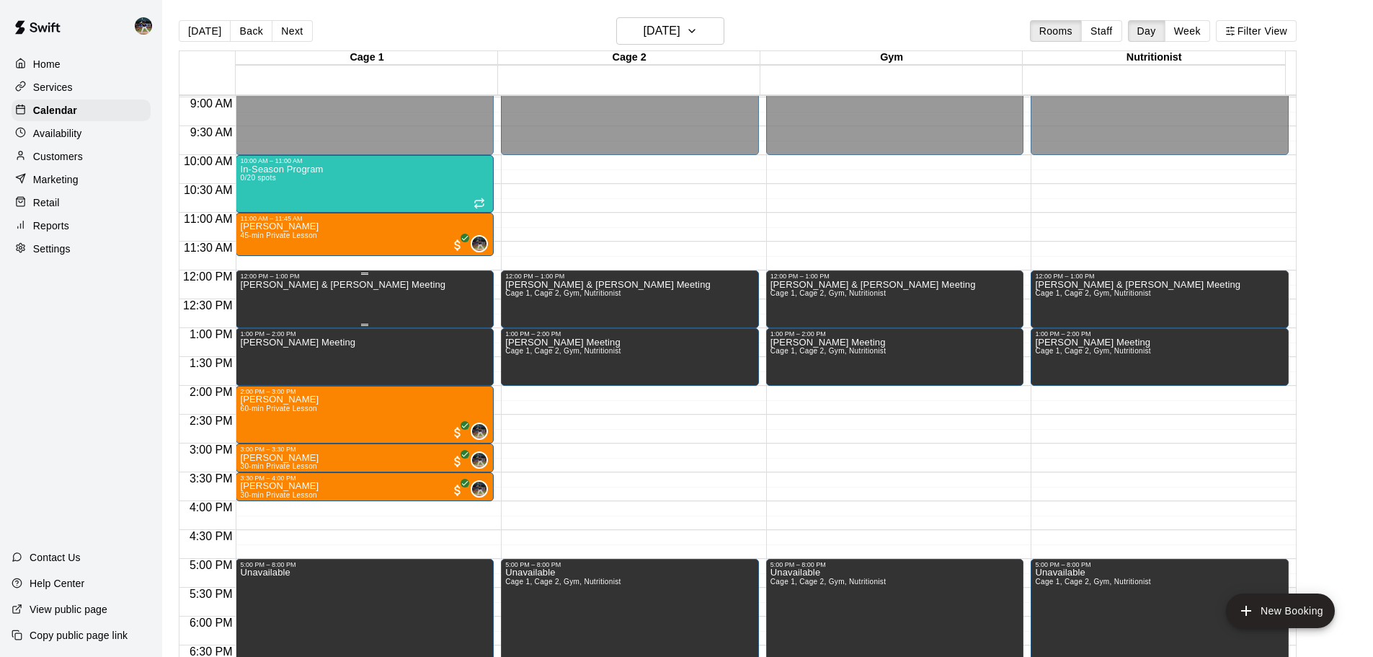
scroll to position [517, 0]
click at [200, 36] on button "[DATE]" at bounding box center [205, 31] width 52 height 22
